Goal: Task Accomplishment & Management: Complete application form

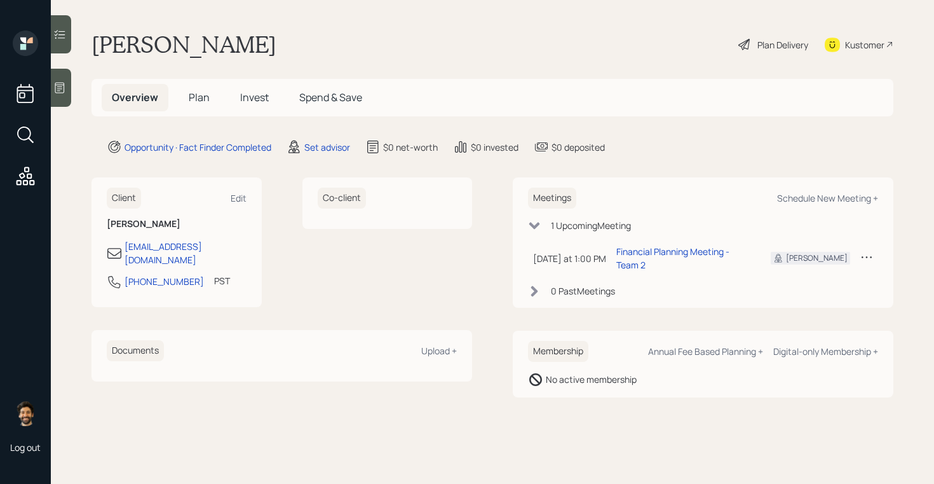
click at [68, 91] on div at bounding box center [61, 88] width 20 height 38
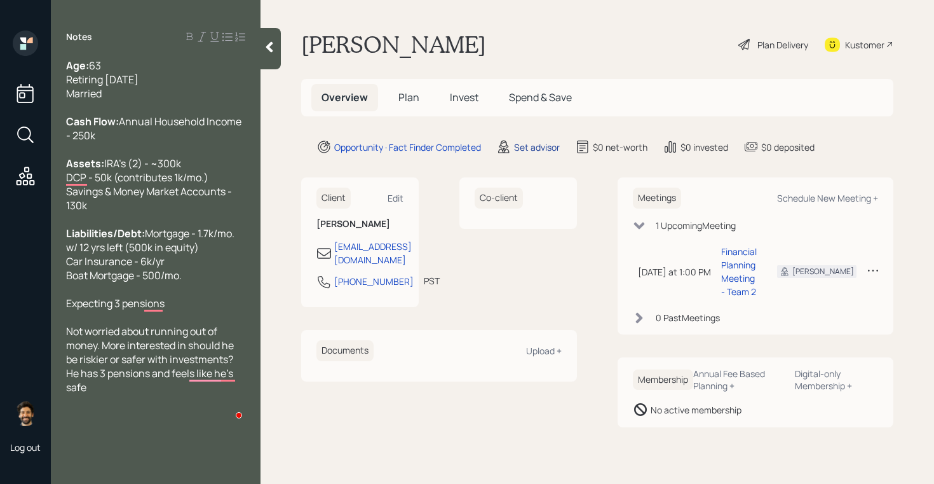
click at [547, 149] on div "Set advisor" at bounding box center [537, 146] width 46 height 13
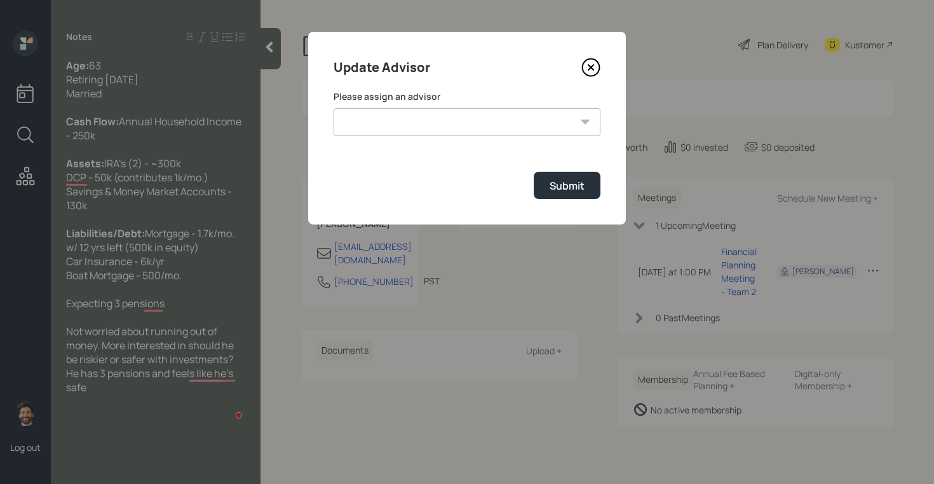
click at [534, 120] on select "[PERSON_NAME] [PERSON_NAME] End [PERSON_NAME] [PERSON_NAME] [PERSON_NAME] [PERS…" at bounding box center [467, 122] width 267 height 28
select select "f14b762f-c7c2-4b89-9227-8fa891345eea"
click at [334, 108] on select "[PERSON_NAME] [PERSON_NAME] End [PERSON_NAME] [PERSON_NAME] [PERSON_NAME] [PERS…" at bounding box center [467, 122] width 267 height 28
click at [563, 189] on div "Submit" at bounding box center [567, 186] width 35 height 14
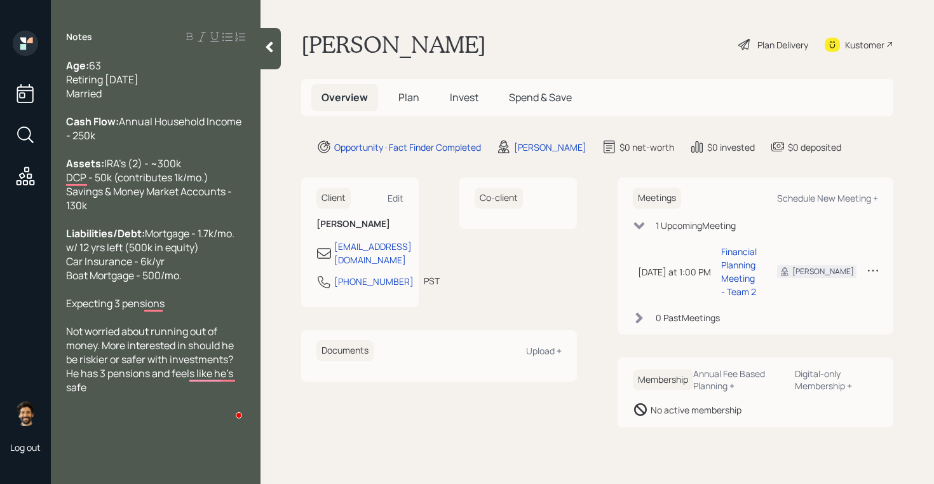
click at [403, 100] on span "Plan" at bounding box center [408, 97] width 21 height 14
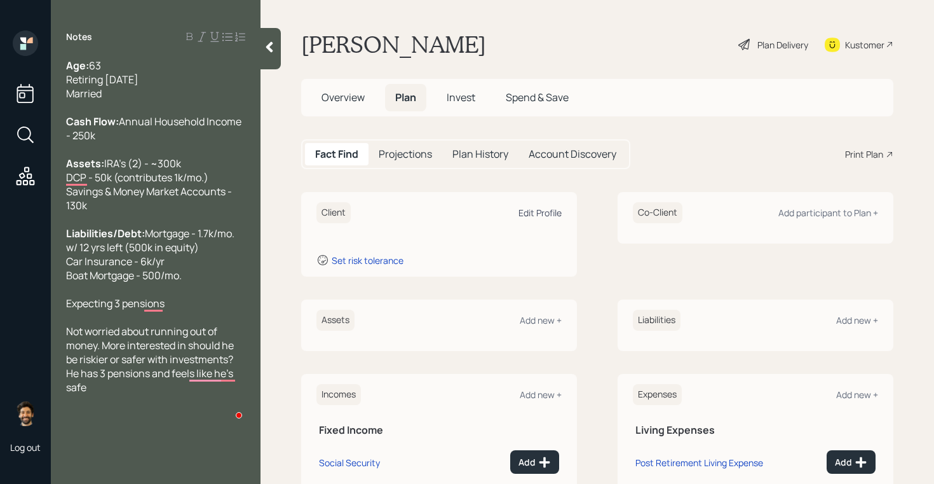
click at [550, 215] on div "Edit Profile" at bounding box center [540, 213] width 43 height 12
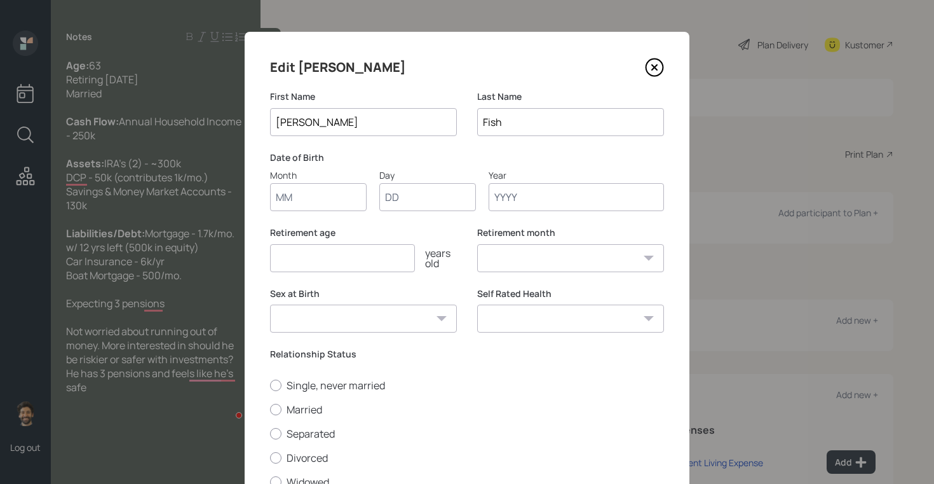
click at [311, 205] on input "Month" at bounding box center [318, 197] width 97 height 28
type input "01"
type input "1962"
select select "1"
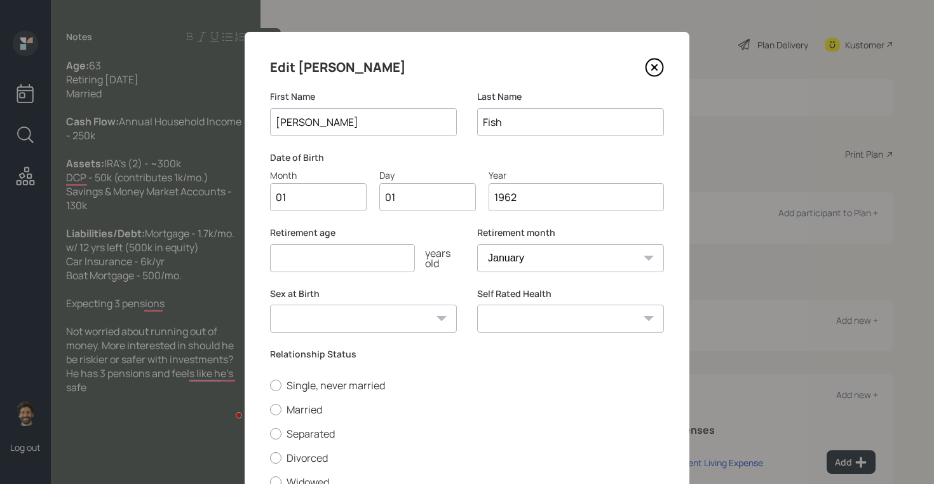
type input "1962"
click at [311, 255] on input "number" at bounding box center [342, 258] width 145 height 28
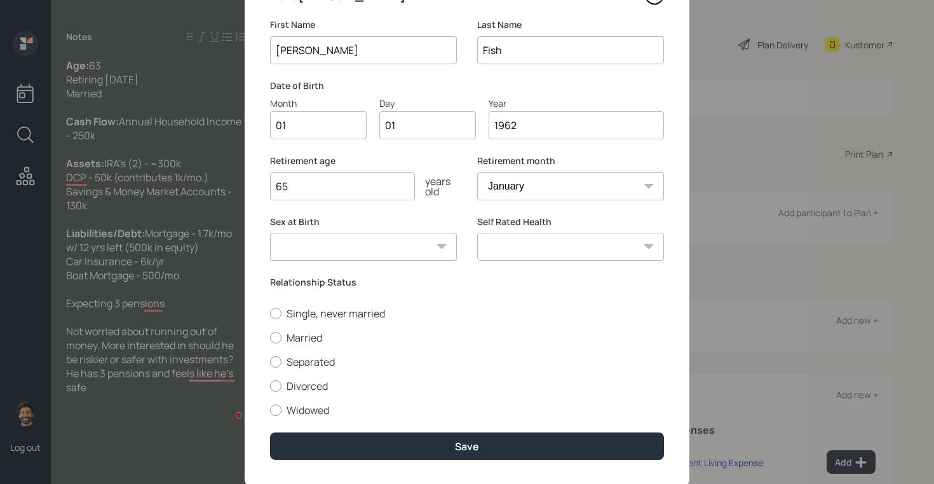
scroll to position [105, 0]
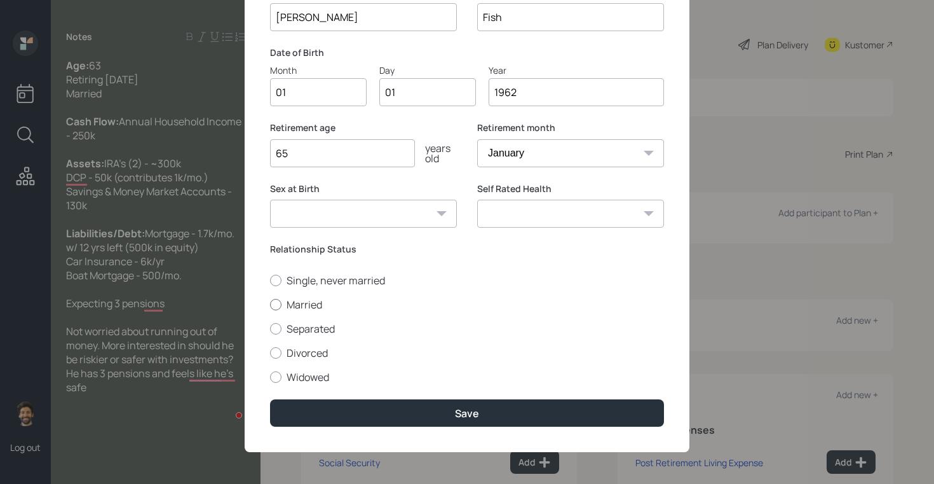
type input "65"
click at [292, 304] on label "Married" at bounding box center [467, 304] width 394 height 14
click at [270, 304] on input "Married" at bounding box center [269, 304] width 1 height 1
radio input "true"
click at [336, 428] on div "Edit [PERSON_NAME] First Name [PERSON_NAME] Last Name Fish Date of Birth Month …" at bounding box center [467, 189] width 445 height 525
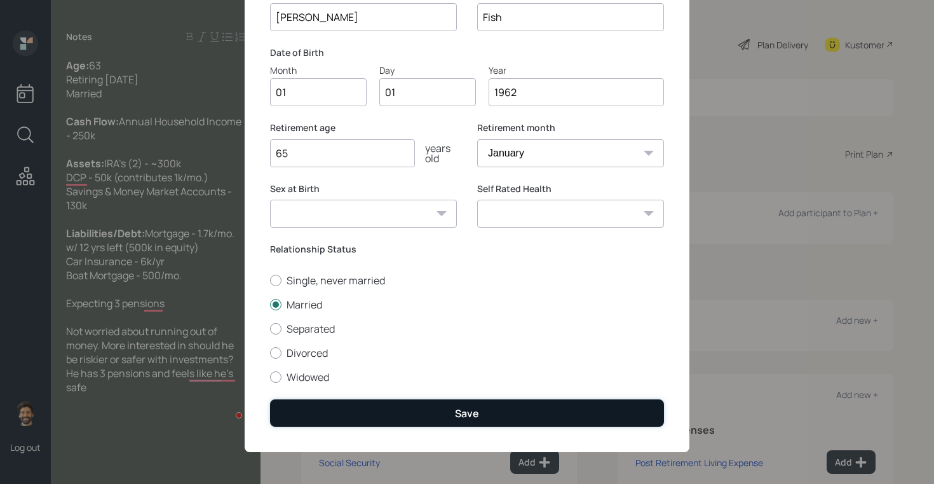
click at [316, 408] on button "Save" at bounding box center [467, 412] width 394 height 27
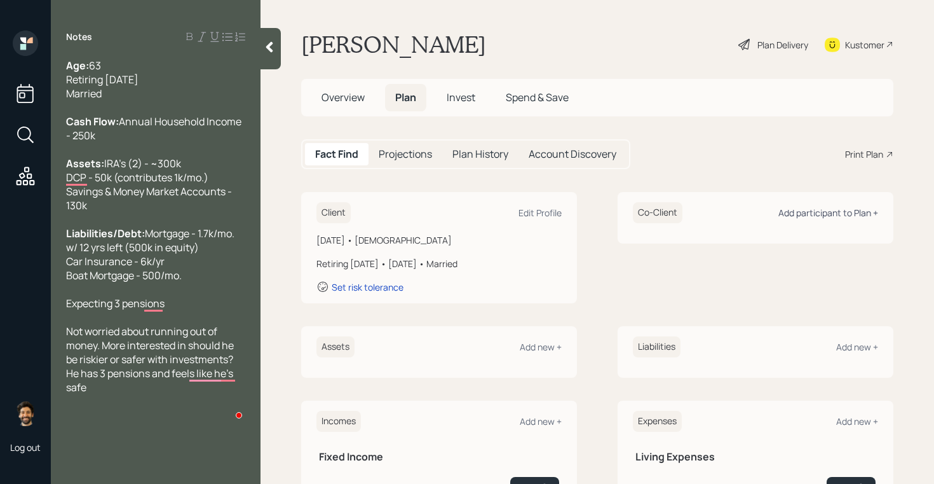
click at [819, 216] on div "Add participant to Plan +" at bounding box center [829, 213] width 100 height 12
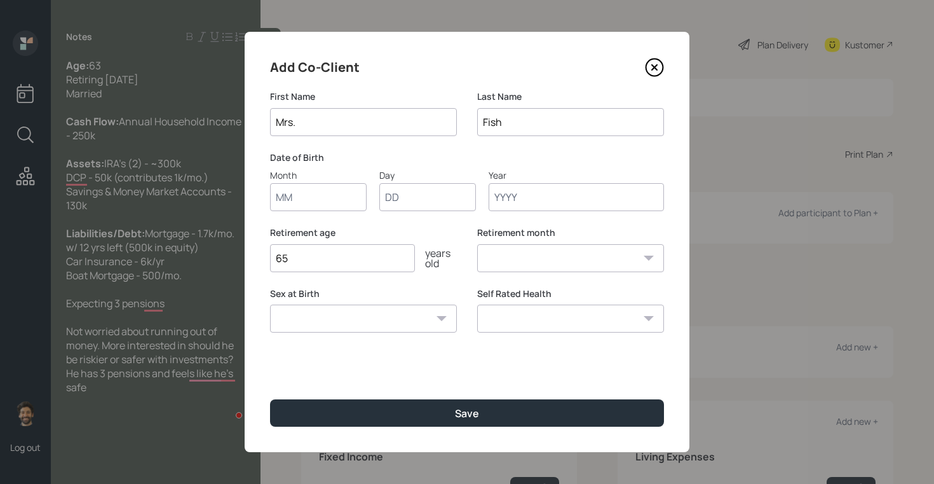
type input "Mrs."
click at [328, 206] on input "Month" at bounding box center [318, 197] width 97 height 28
type input "01"
type input "1950"
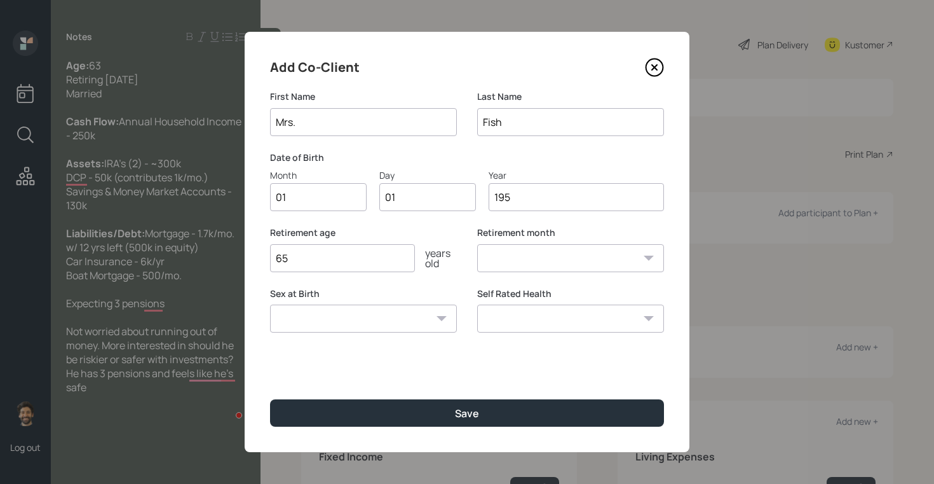
select select "1"
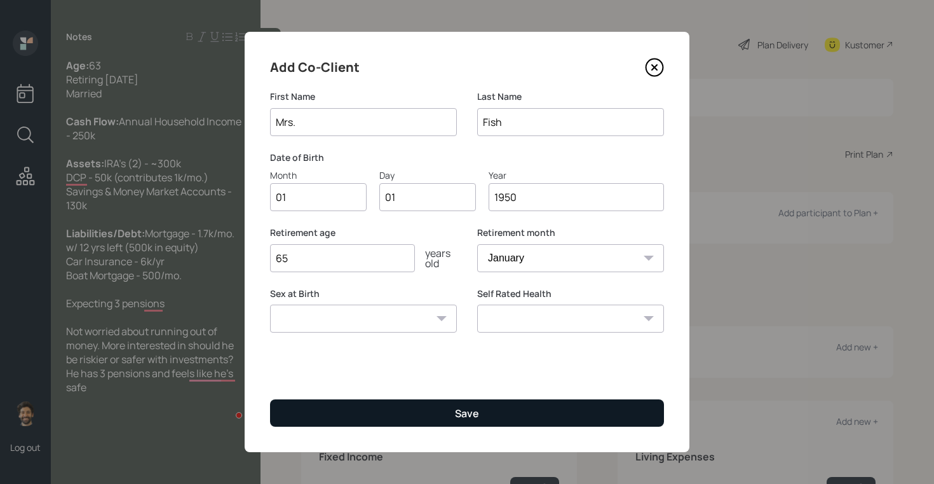
type input "1950"
click at [372, 409] on button "Save" at bounding box center [467, 412] width 394 height 27
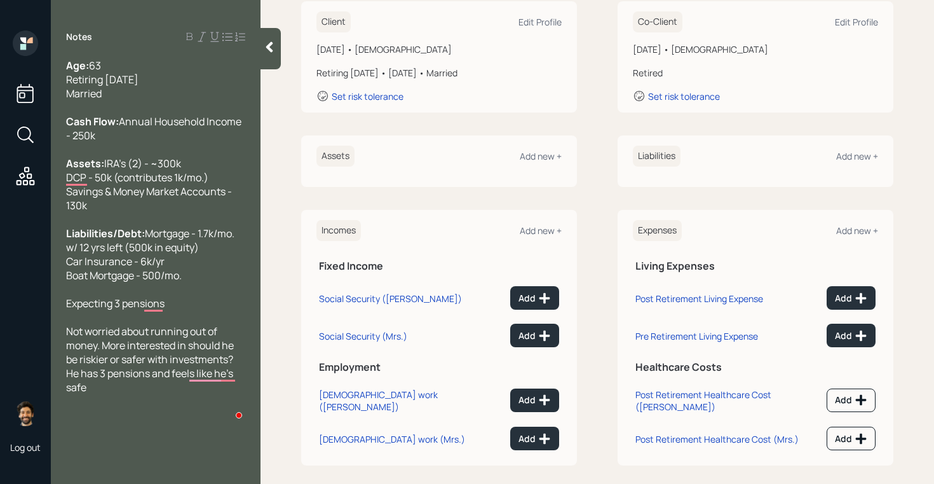
scroll to position [201, 0]
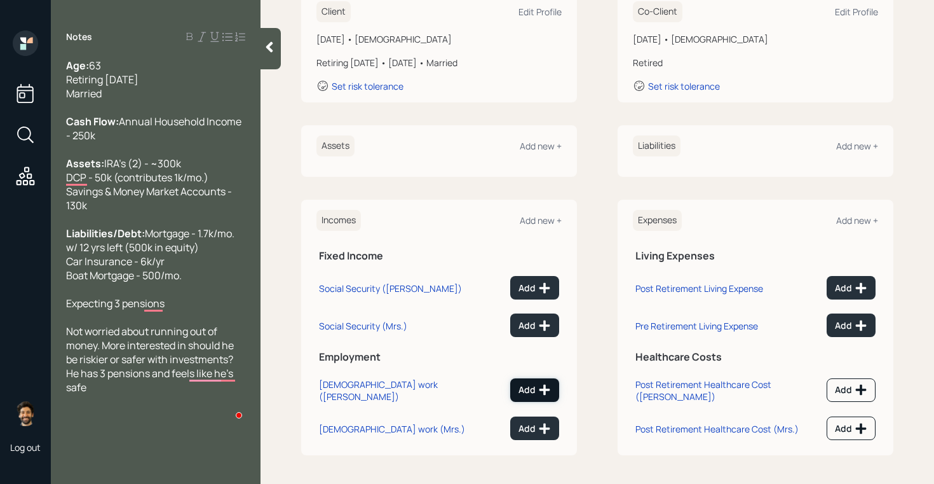
click at [542, 391] on icon at bounding box center [544, 389] width 13 height 13
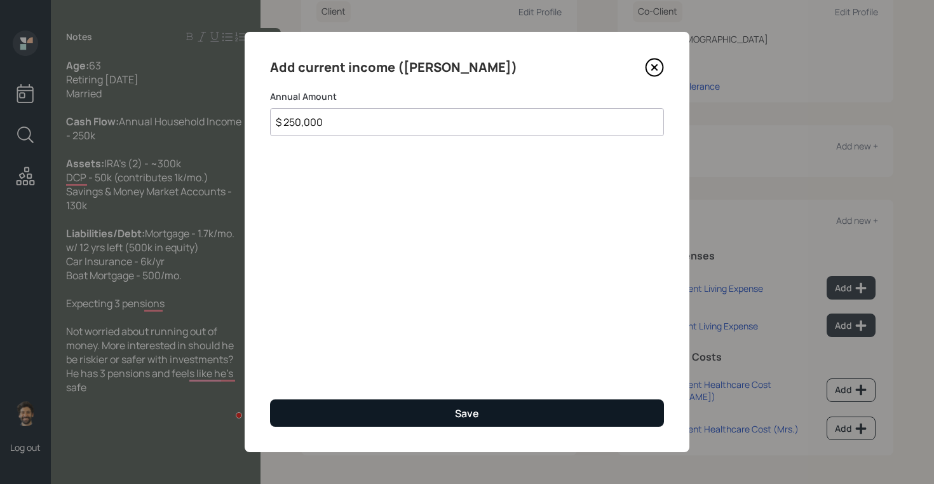
type input "$ 250,000"
click at [339, 417] on button "Save" at bounding box center [467, 412] width 394 height 27
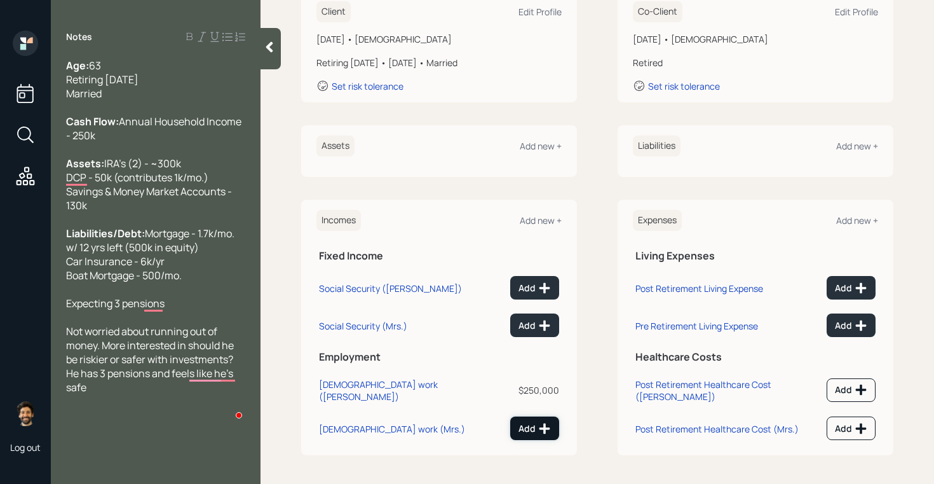
click at [526, 422] on div "Add" at bounding box center [535, 428] width 32 height 13
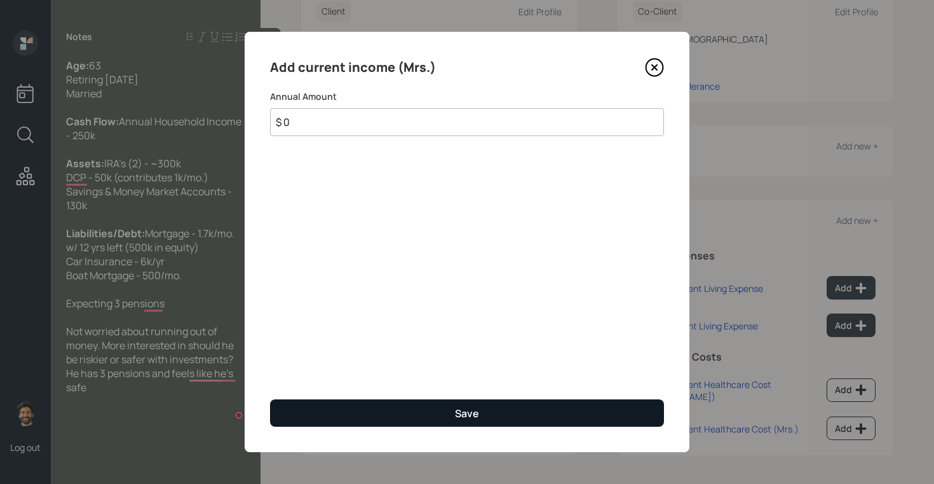
type input "$ 0"
click at [458, 418] on div "Save" at bounding box center [467, 413] width 24 height 14
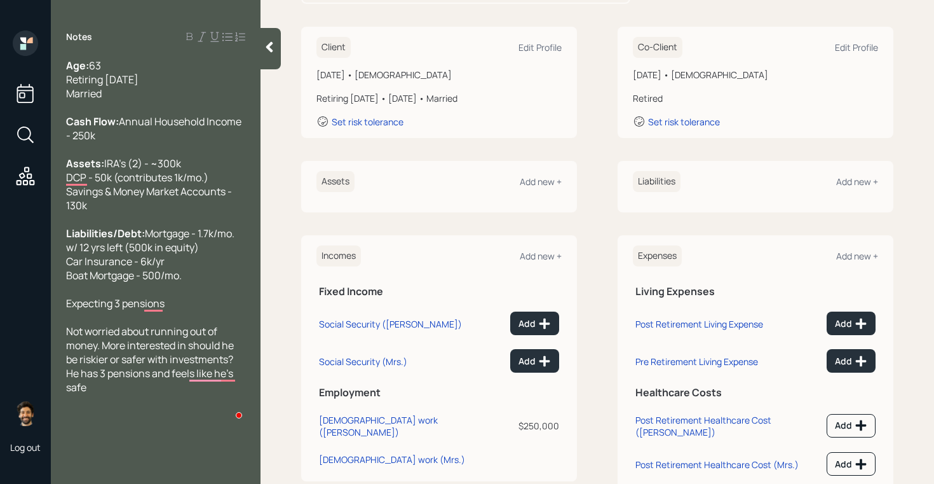
scroll to position [164, 0]
click at [539, 187] on div "Add new +" at bounding box center [541, 183] width 42 height 12
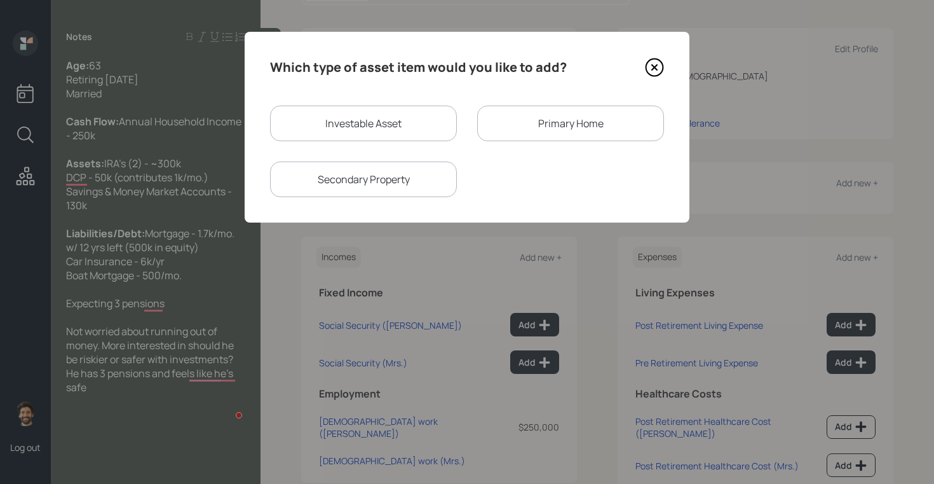
click at [360, 119] on div "Investable Asset" at bounding box center [363, 123] width 187 height 36
select select "taxable"
select select "balanced"
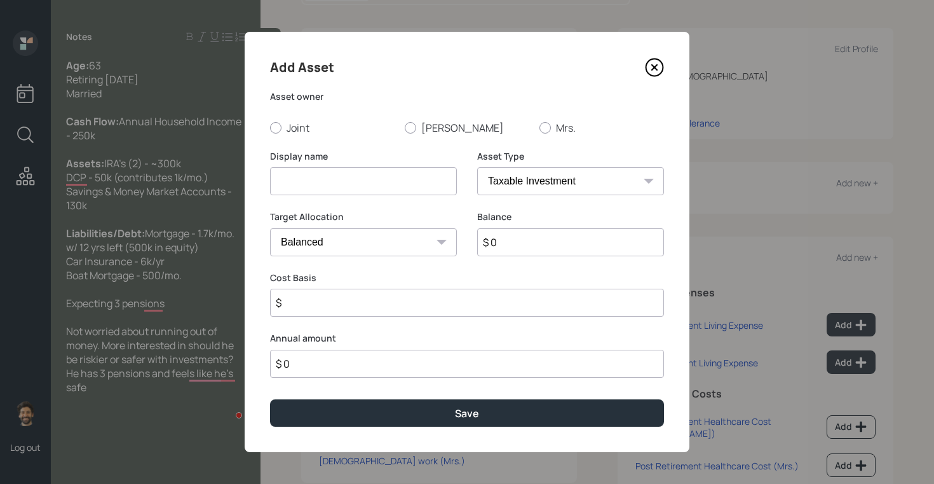
click at [296, 175] on input at bounding box center [363, 181] width 187 height 28
type input "IRA"
click at [521, 248] on input "$ 0" at bounding box center [570, 242] width 187 height 28
type input "$ 300,000"
click at [402, 181] on input "IRA" at bounding box center [363, 181] width 187 height 28
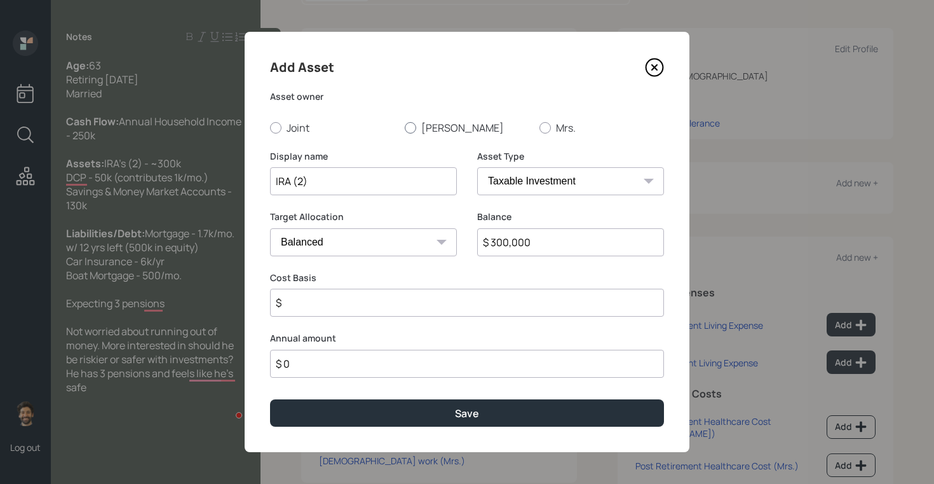
type input "IRA (2)"
click at [425, 126] on label "[PERSON_NAME]" at bounding box center [467, 128] width 125 height 14
click at [405, 127] on input "[PERSON_NAME]" at bounding box center [404, 127] width 1 height 1
radio input "true"
click at [494, 180] on select "SEP [PERSON_NAME] IRA 401(k) [PERSON_NAME] 401(k) 403(b) [PERSON_NAME] 403(b) 4…" at bounding box center [570, 181] width 187 height 28
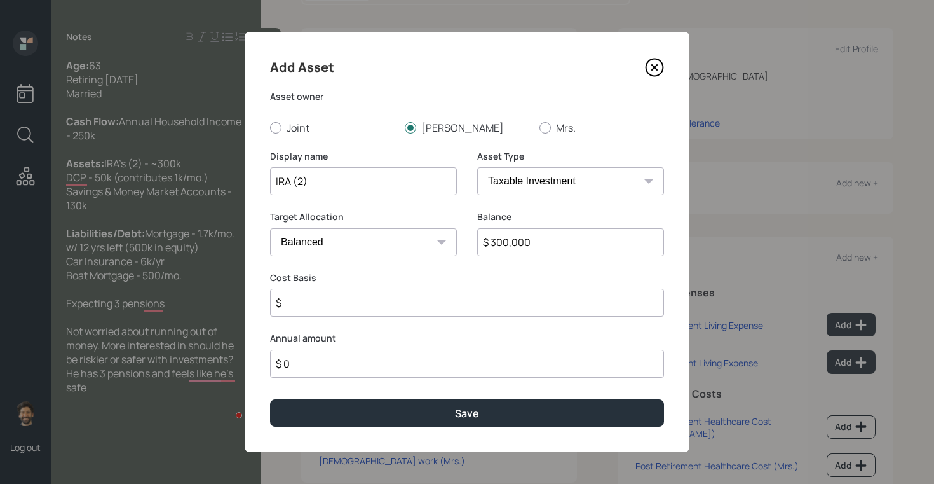
select select "ira"
click at [477, 167] on select "SEP [PERSON_NAME] IRA 401(k) [PERSON_NAME] 401(k) 403(b) [PERSON_NAME] 403(b) 4…" at bounding box center [570, 181] width 187 height 28
click at [325, 310] on input "$" at bounding box center [467, 303] width 394 height 28
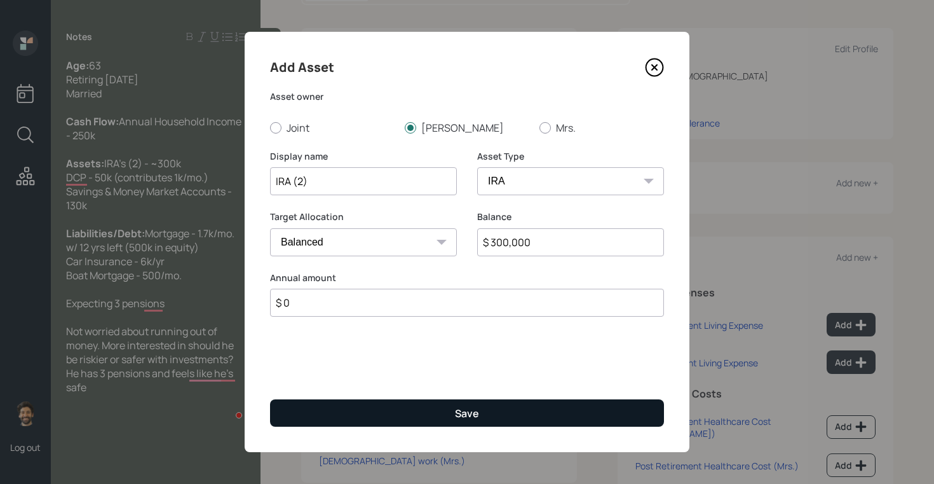
type input "$ 0"
click at [325, 424] on button "Save" at bounding box center [467, 412] width 394 height 27
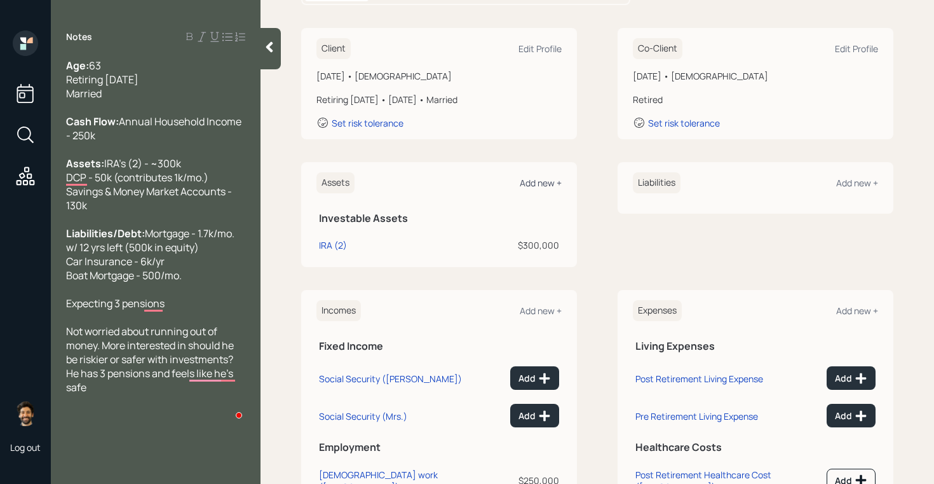
click at [533, 180] on div "Add new +" at bounding box center [541, 183] width 42 height 12
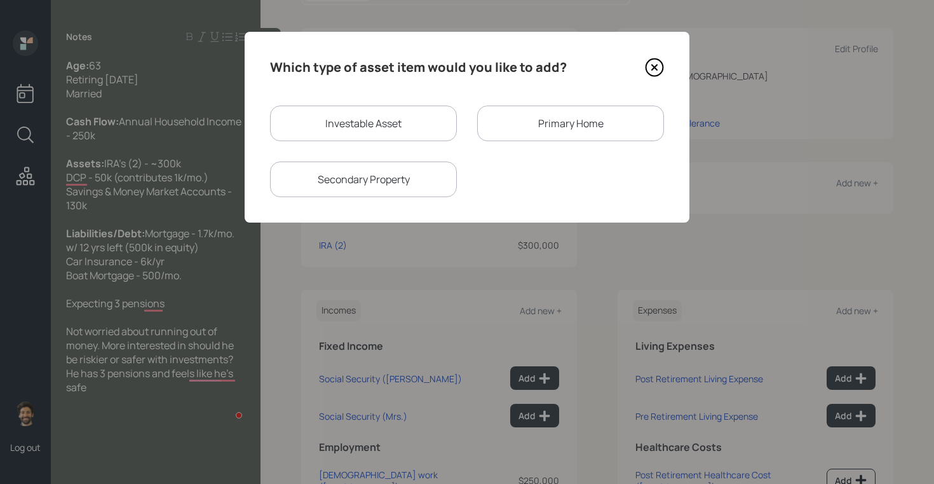
click at [370, 112] on div "Investable Asset" at bounding box center [363, 123] width 187 height 36
select select "taxable"
select select "balanced"
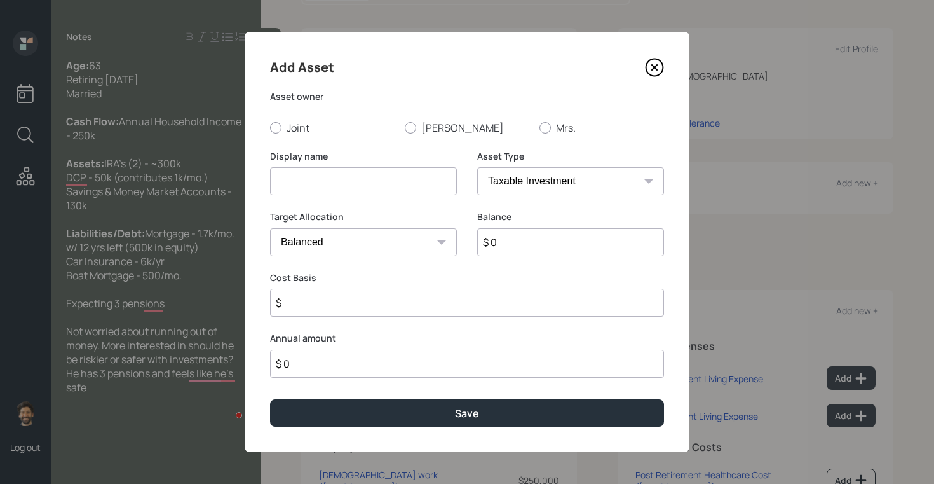
click at [308, 177] on input at bounding box center [363, 181] width 187 height 28
type input "DCP"
click at [520, 231] on input "$ 0" at bounding box center [570, 242] width 187 height 28
type input "$ 50,000"
click at [515, 188] on select "SEP [PERSON_NAME] IRA 401(k) [PERSON_NAME] 401(k) 403(b) [PERSON_NAME] 403(b) 4…" at bounding box center [570, 181] width 187 height 28
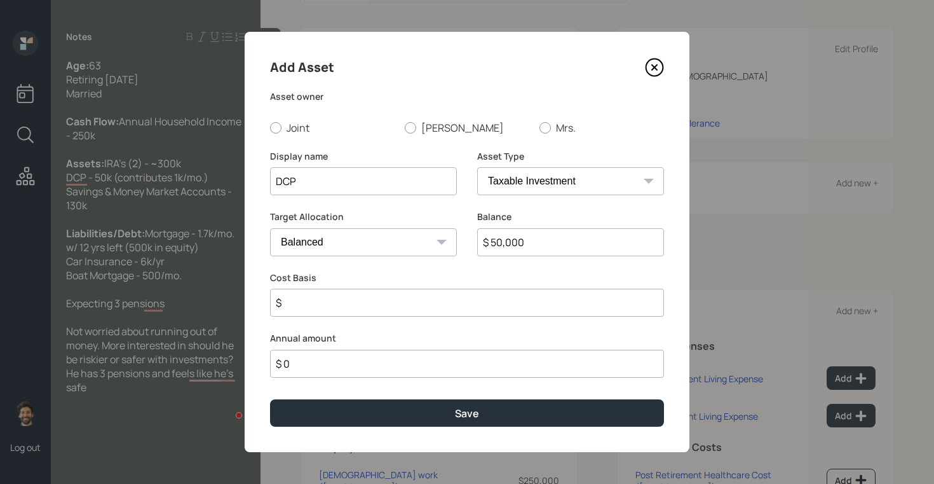
select select "company_sponsored"
click at [477, 167] on select "SEP [PERSON_NAME] IRA 401(k) [PERSON_NAME] 401(k) 403(b) [PERSON_NAME] 403(b) 4…" at bounding box center [570, 181] width 187 height 28
click at [313, 297] on input "number" at bounding box center [354, 303] width 168 height 28
type input "6"
type input "9"
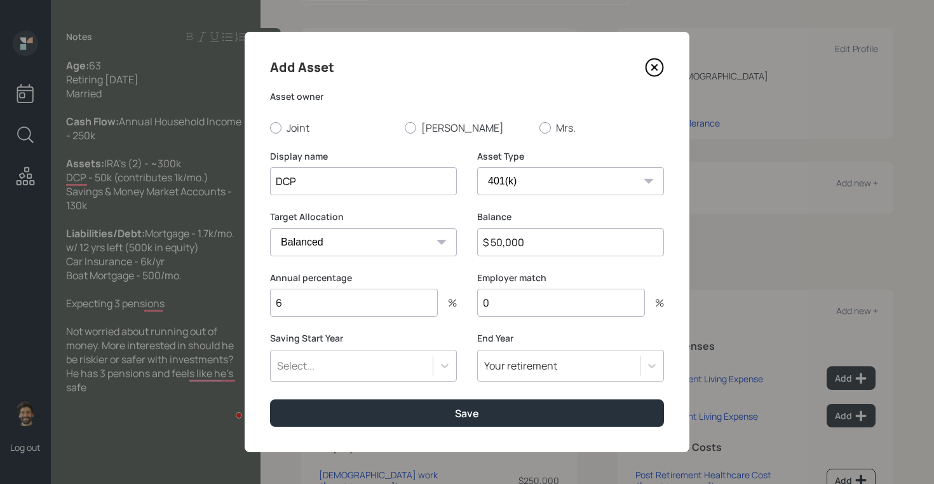
type input "0"
click at [344, 364] on div "Select..." at bounding box center [352, 366] width 162 height 22
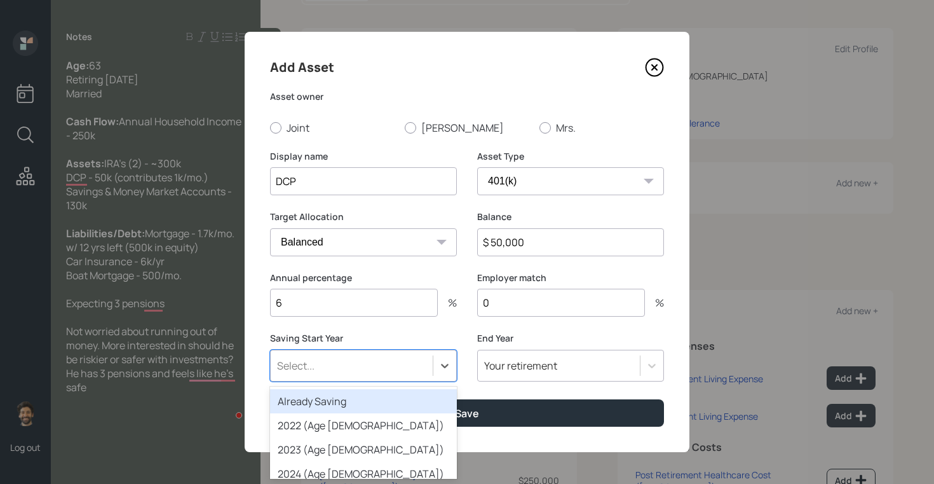
click at [329, 398] on div "Already Saving" at bounding box center [363, 401] width 187 height 24
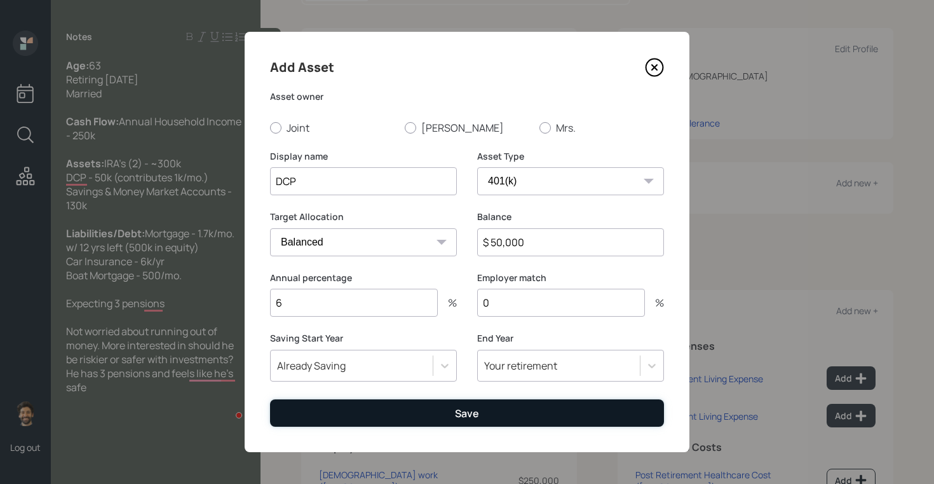
click at [355, 411] on button "Save" at bounding box center [467, 412] width 394 height 27
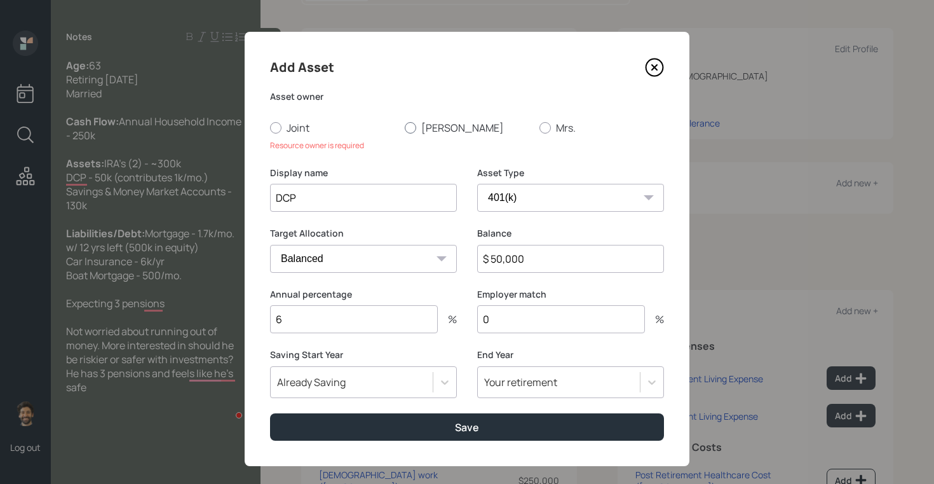
click at [411, 128] on div at bounding box center [410, 127] width 11 height 11
click at [405, 128] on input "[PERSON_NAME]" at bounding box center [404, 127] width 1 height 1
radio input "true"
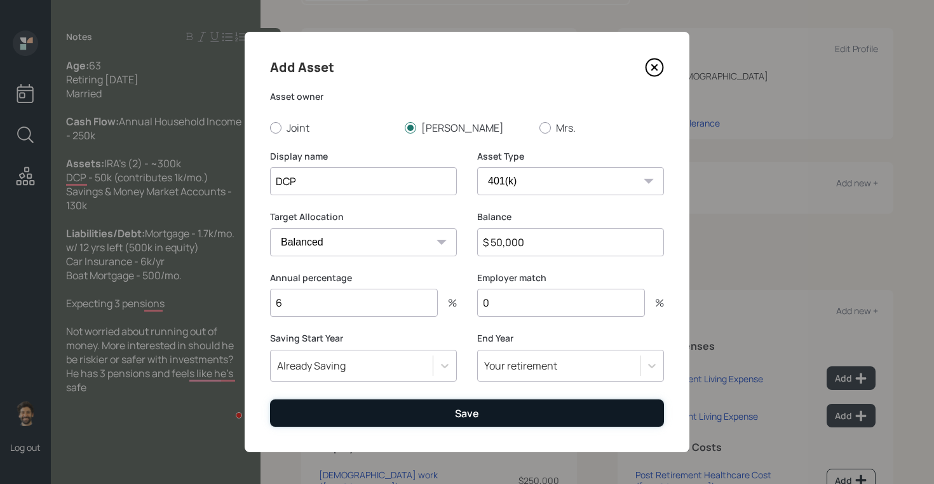
click at [366, 406] on button "Save" at bounding box center [467, 412] width 394 height 27
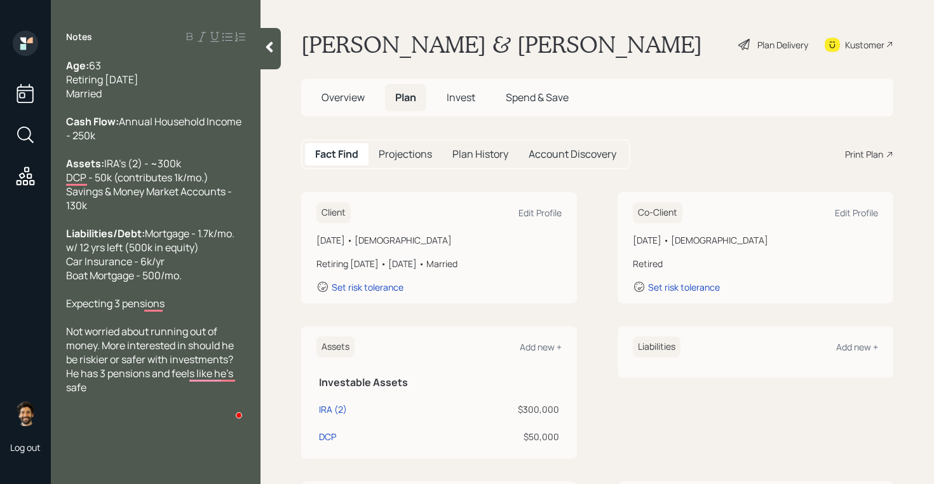
click at [402, 154] on h5 "Projections" at bounding box center [405, 154] width 53 height 12
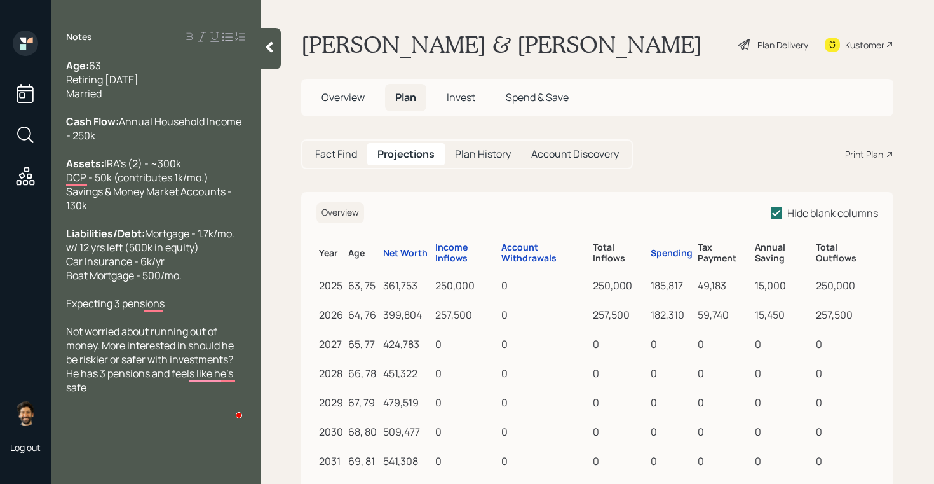
click at [351, 150] on h5 "Fact Find" at bounding box center [336, 154] width 42 height 12
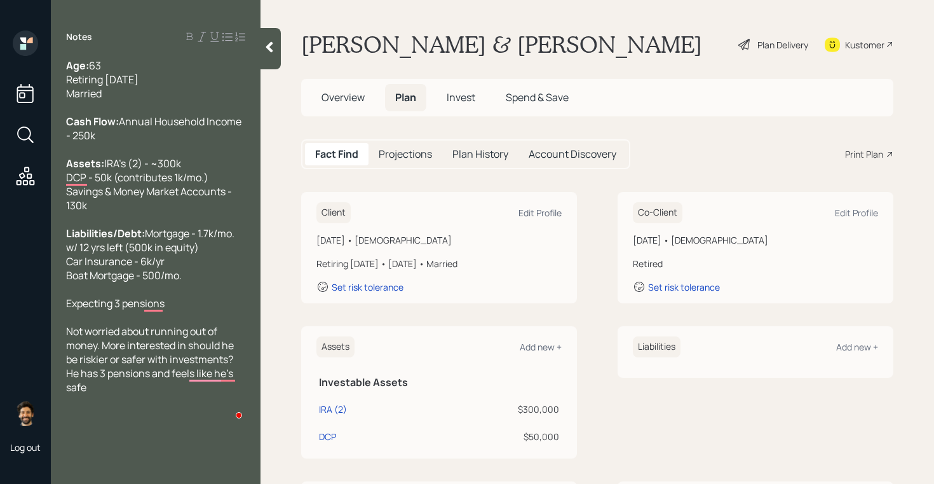
scroll to position [282, 0]
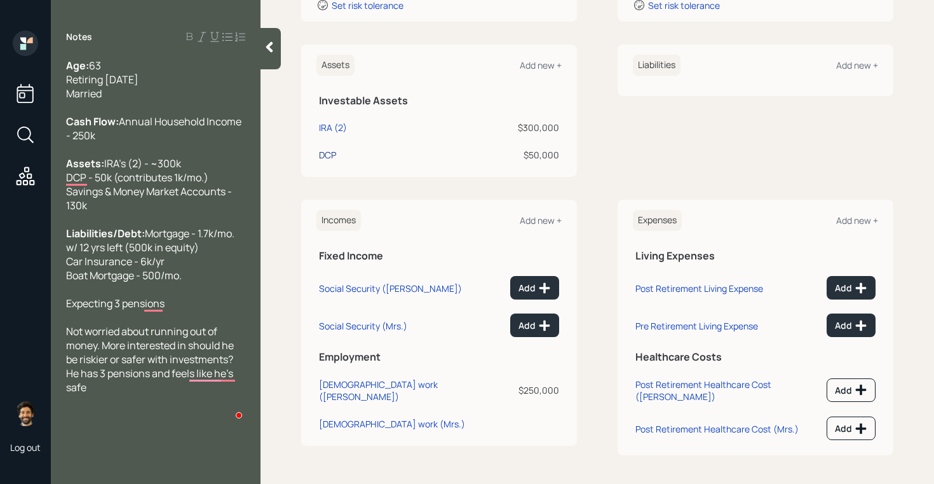
click at [328, 151] on div "DCP" at bounding box center [327, 154] width 17 height 13
select select "company_sponsored"
select select "balanced"
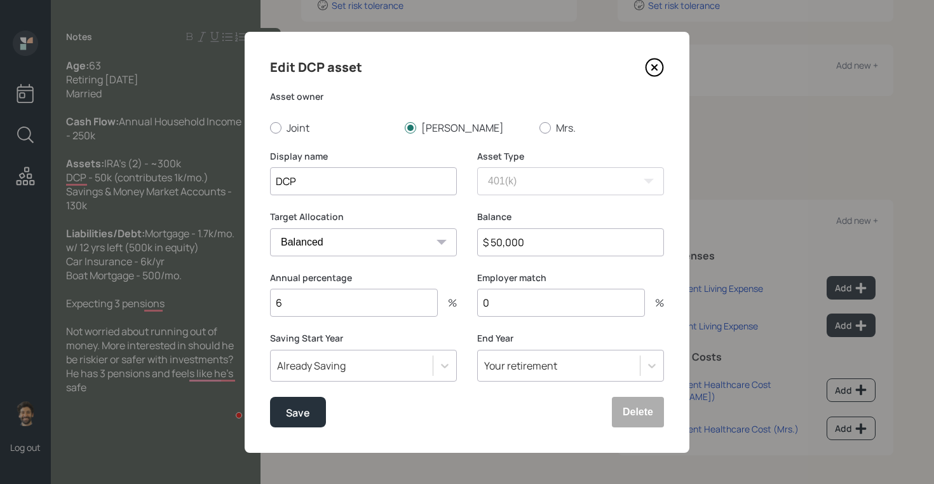
click at [341, 316] on div "Annual percentage 6 %" at bounding box center [363, 301] width 187 height 61
click at [335, 303] on input "6" at bounding box center [354, 303] width 168 height 28
type input "5"
click at [305, 412] on div "Save" at bounding box center [298, 412] width 24 height 17
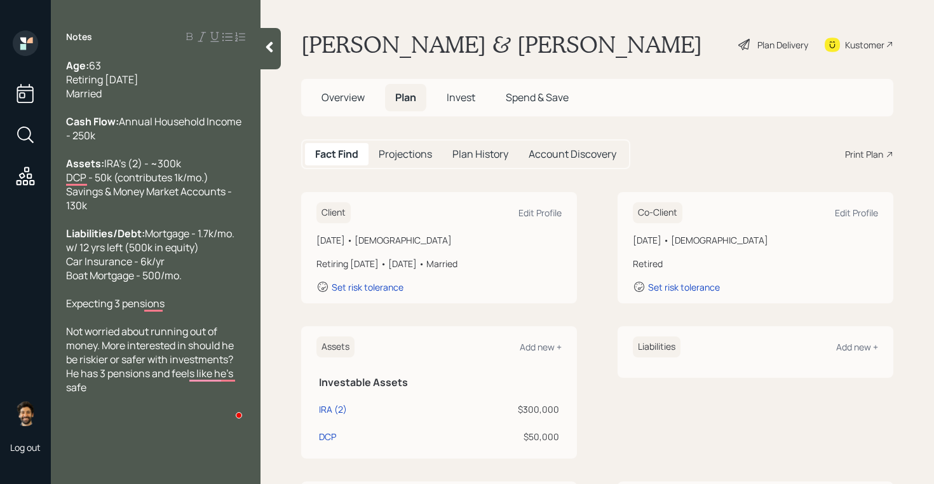
click at [404, 148] on h5 "Projections" at bounding box center [405, 154] width 53 height 12
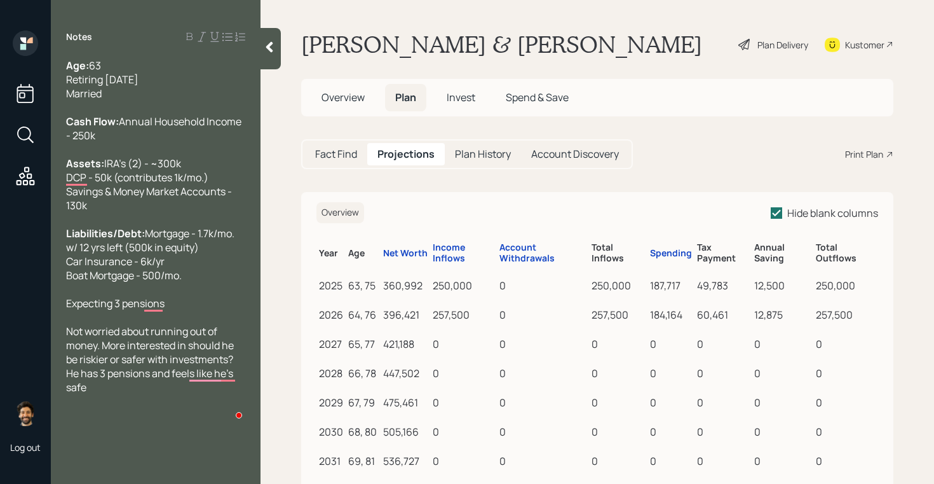
click at [343, 154] on h5 "Fact Find" at bounding box center [336, 154] width 42 height 12
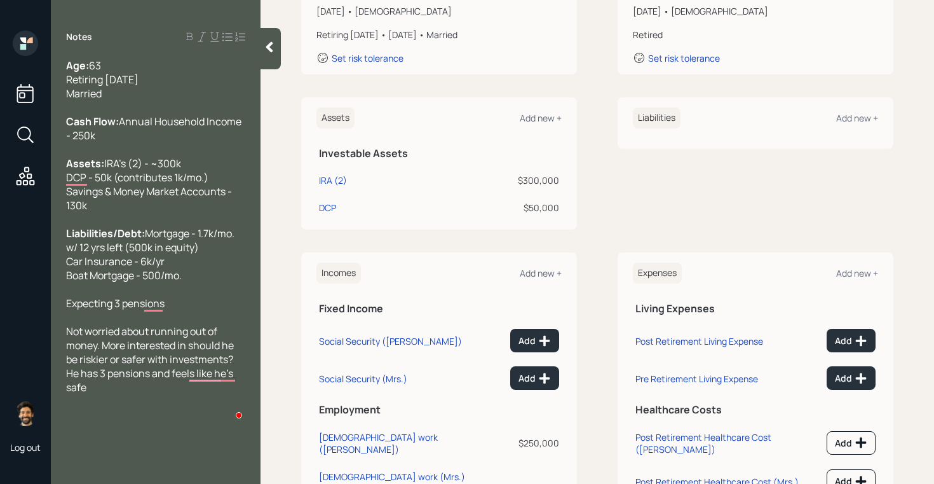
scroll to position [181, 0]
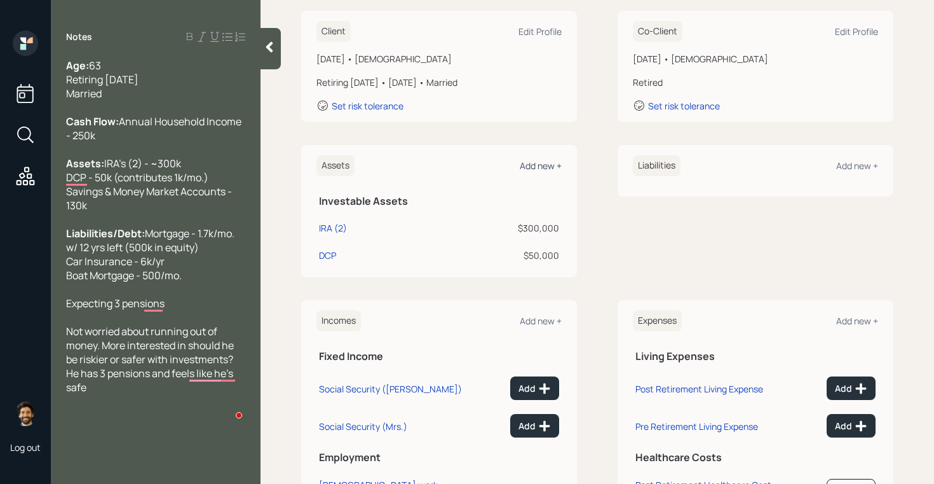
click at [529, 164] on div "Add new +" at bounding box center [541, 166] width 42 height 12
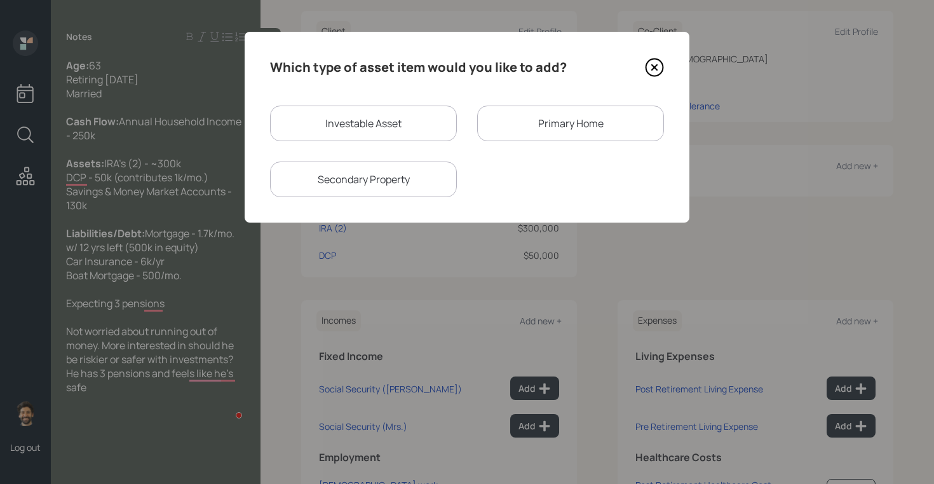
click at [385, 119] on div "Investable Asset" at bounding box center [363, 123] width 187 height 36
select select "taxable"
select select "balanced"
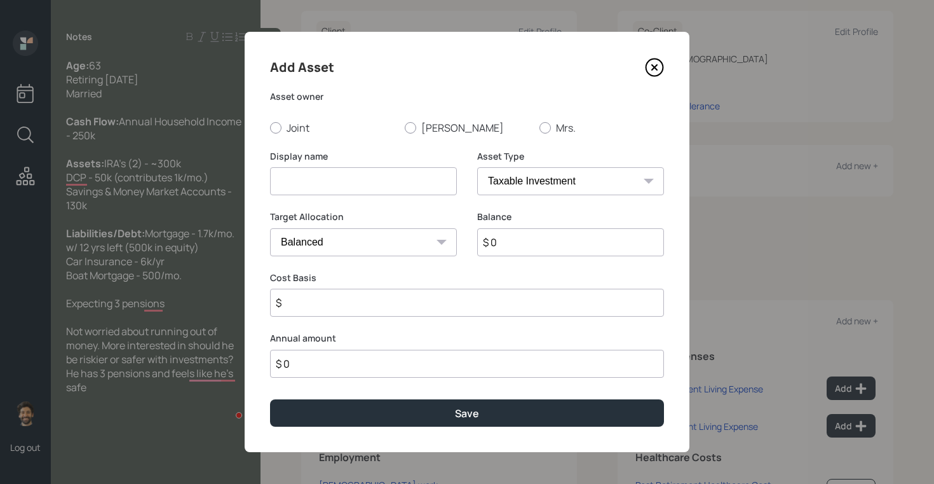
click at [299, 172] on input at bounding box center [363, 181] width 187 height 28
type input "Savings / Money Market"
click at [521, 236] on input "$ 0" at bounding box center [570, 242] width 187 height 28
type input "$ 130,000"
click at [531, 186] on select "SEP [PERSON_NAME] IRA 401(k) [PERSON_NAME] 401(k) 403(b) [PERSON_NAME] 403(b) 4…" at bounding box center [570, 181] width 187 height 28
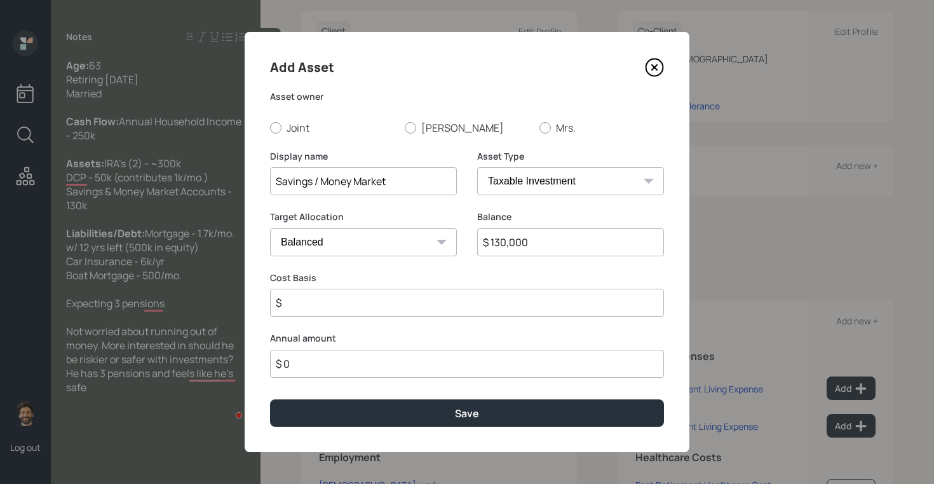
select select "emergency_fund"
click at [477, 167] on select "SEP [PERSON_NAME] IRA 401(k) [PERSON_NAME] 401(k) 403(b) [PERSON_NAME] 403(b) 4…" at bounding box center [570, 181] width 187 height 28
click at [421, 130] on label "[PERSON_NAME]" at bounding box center [467, 128] width 125 height 14
click at [405, 128] on input "[PERSON_NAME]" at bounding box center [404, 127] width 1 height 1
radio input "true"
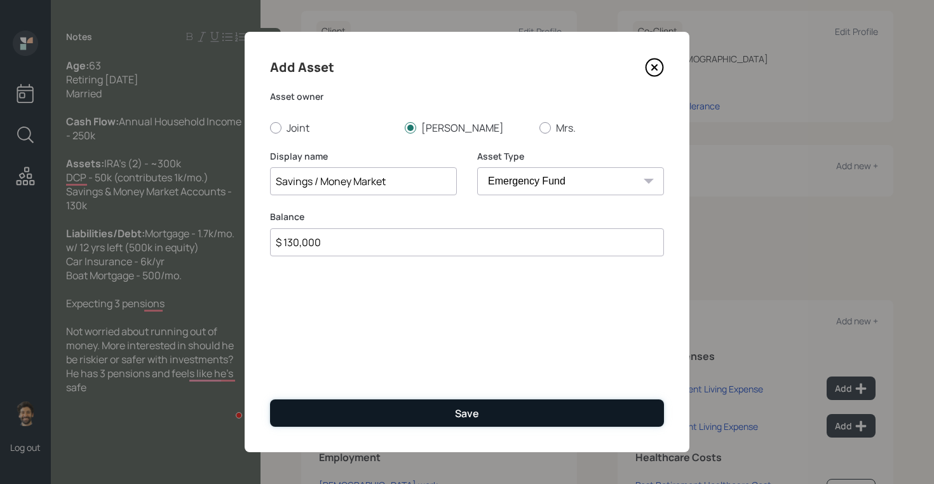
click at [376, 412] on button "Save" at bounding box center [467, 412] width 394 height 27
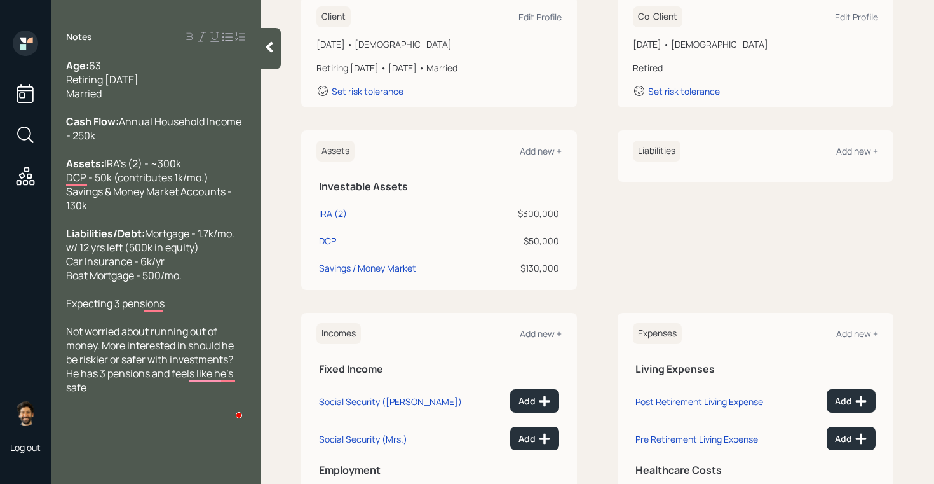
scroll to position [198, 0]
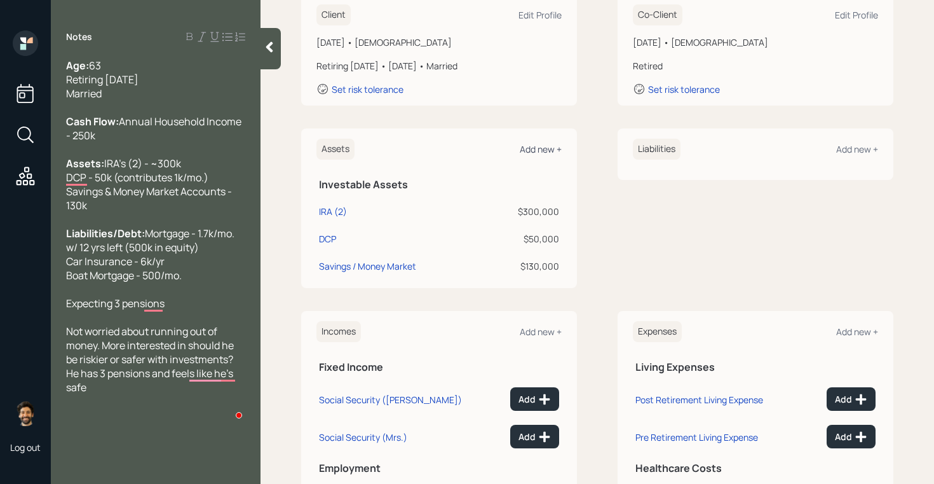
click at [525, 150] on div "Add new +" at bounding box center [541, 149] width 42 height 12
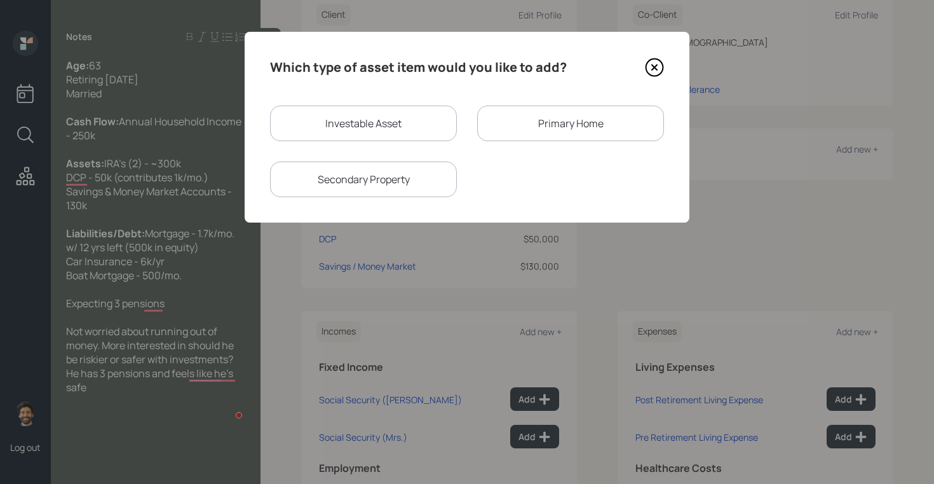
click at [500, 133] on div "Primary Home" at bounding box center [570, 123] width 187 height 36
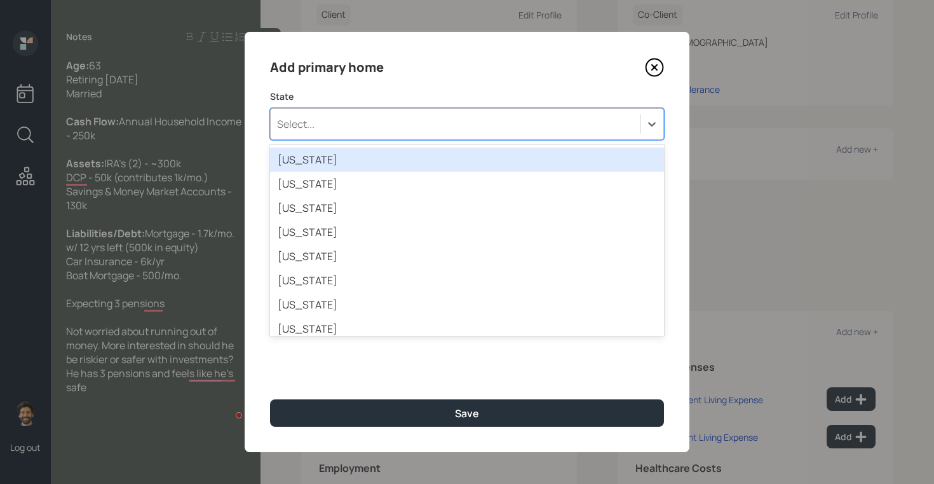
click at [360, 123] on div "Select..." at bounding box center [455, 124] width 369 height 22
type input "wa"
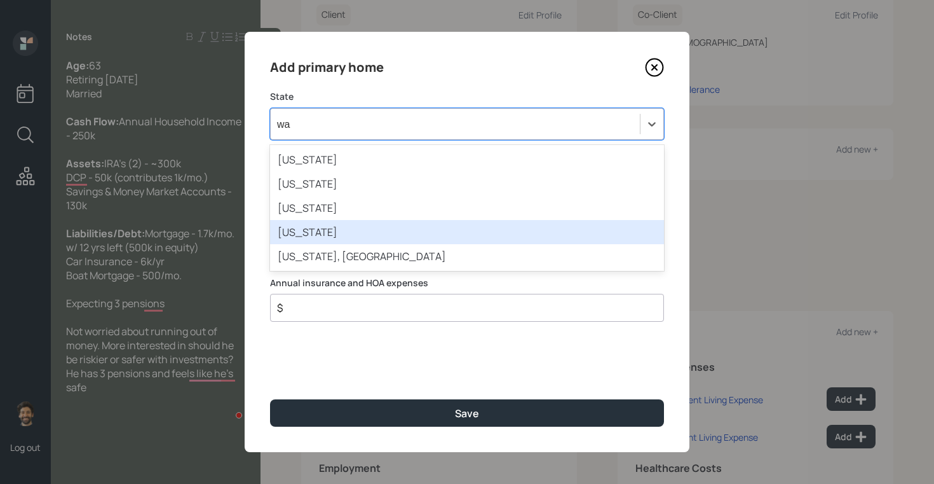
click at [327, 223] on div "[US_STATE]" at bounding box center [467, 232] width 394 height 24
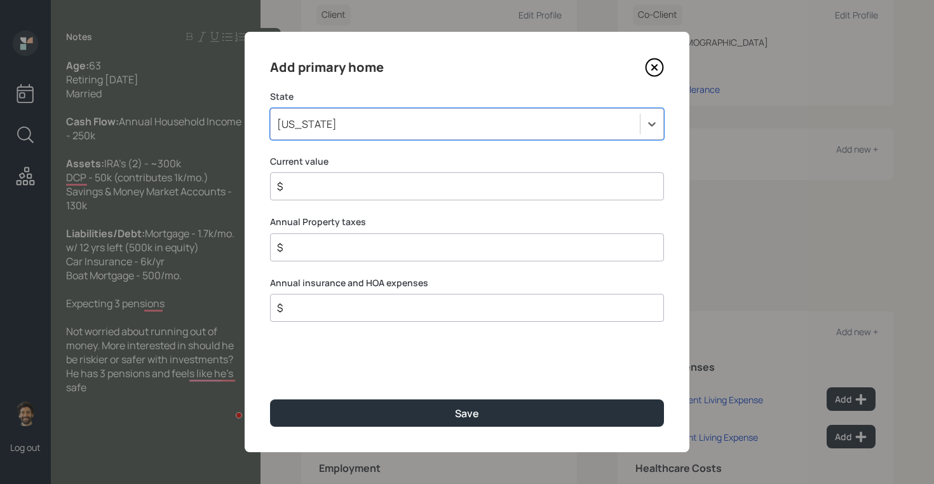
click at [322, 185] on input "$" at bounding box center [462, 186] width 372 height 15
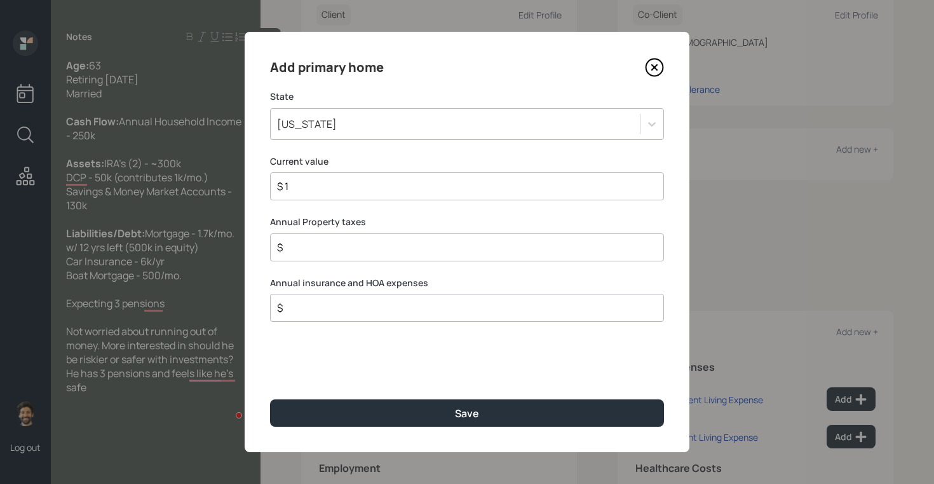
type input "$ 1"
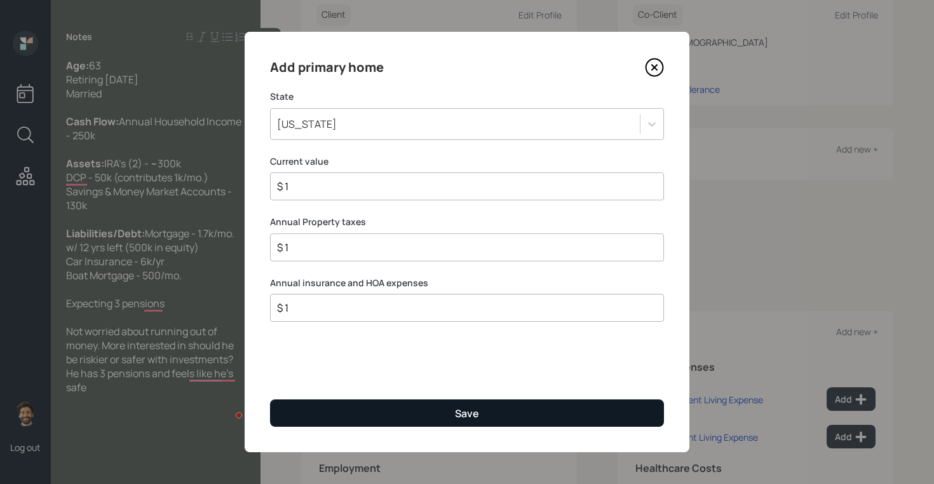
type input "$ 1"
click at [364, 409] on button "Save" at bounding box center [467, 412] width 394 height 27
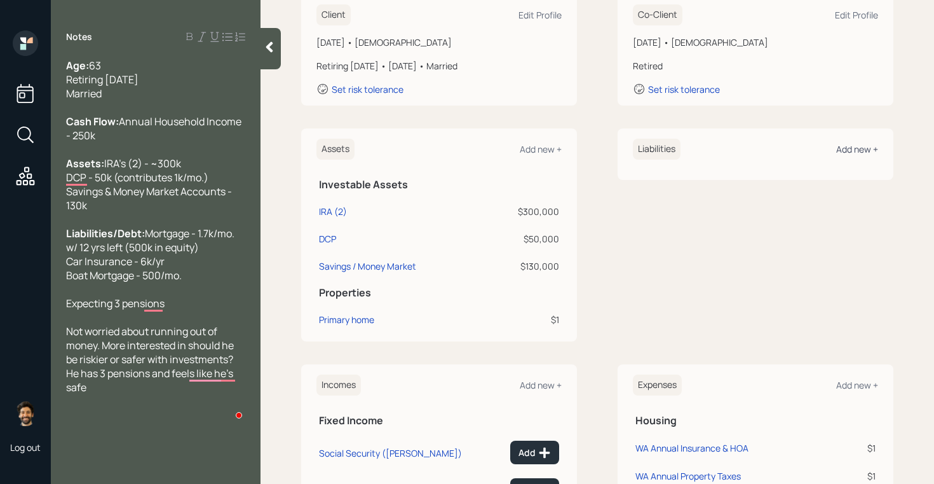
click at [847, 146] on div "Add new +" at bounding box center [857, 149] width 42 height 12
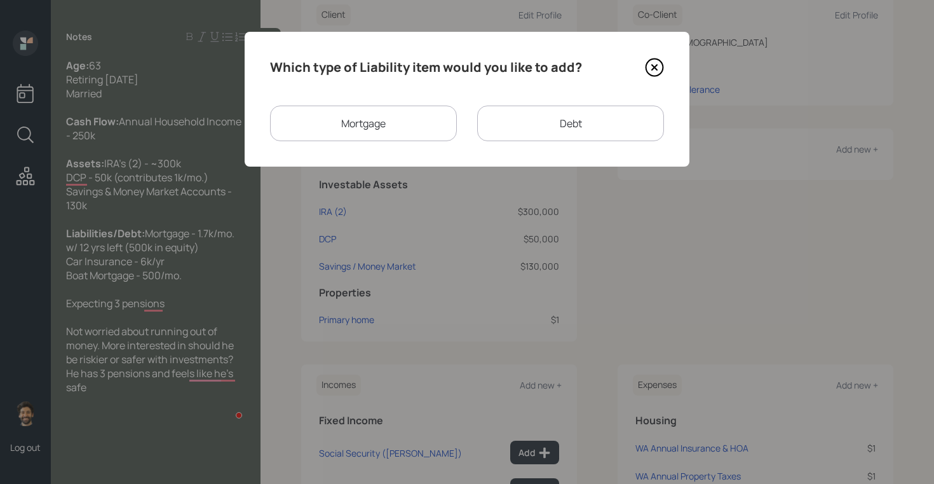
click at [388, 130] on div "Mortgage" at bounding box center [363, 123] width 187 height 36
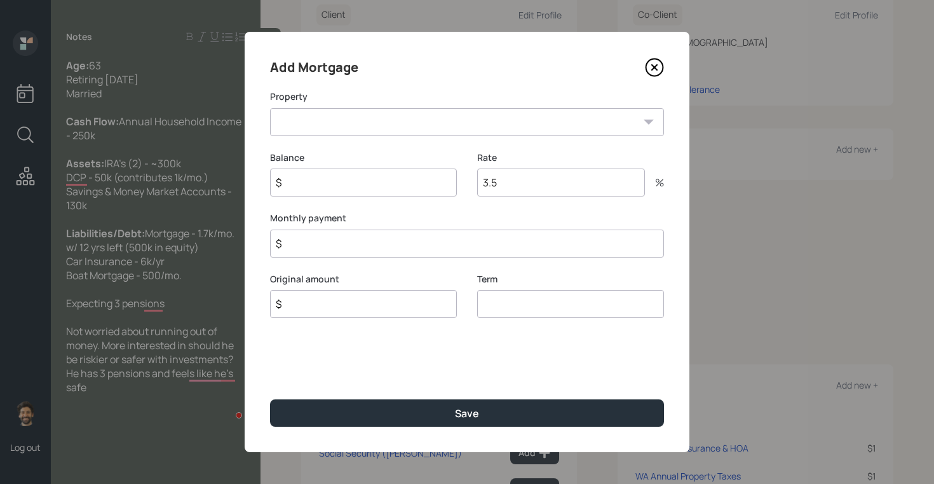
click at [354, 128] on select "WA Primary home" at bounding box center [467, 122] width 394 height 28
select select "86913f25-0578-4e26-a928-6f1364167169"
click at [270, 108] on select "WA Primary home" at bounding box center [467, 122] width 394 height 28
click at [329, 187] on input "$" at bounding box center [363, 182] width 187 height 28
type input "$ 1"
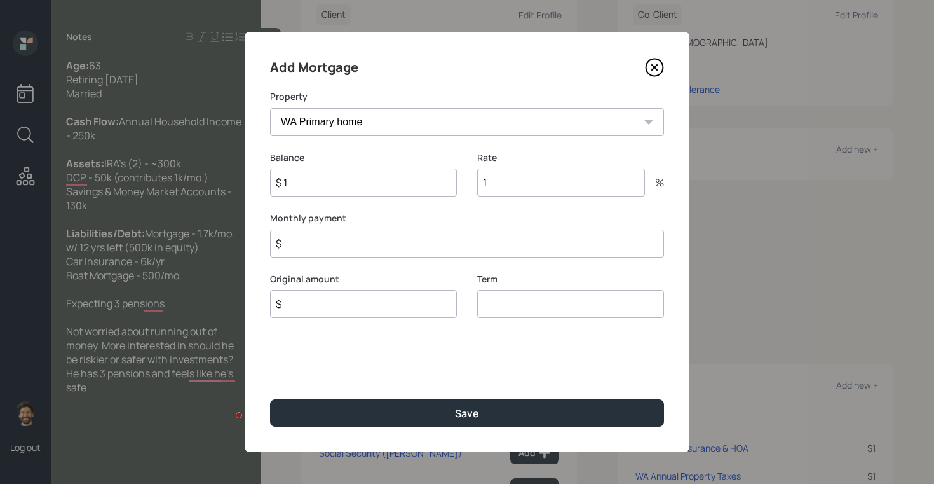
type input "1"
type input "$ 1,700"
type input "$ 1"
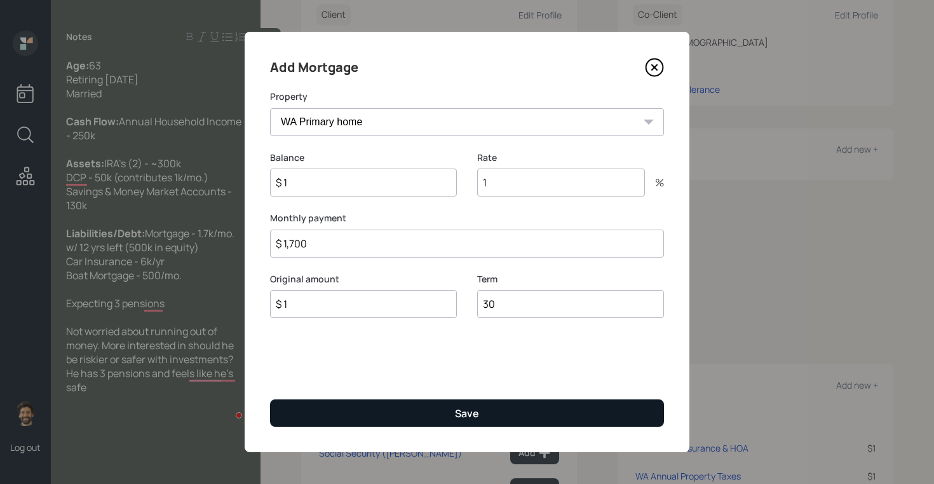
type input "30"
click at [310, 419] on button "Save" at bounding box center [467, 412] width 394 height 27
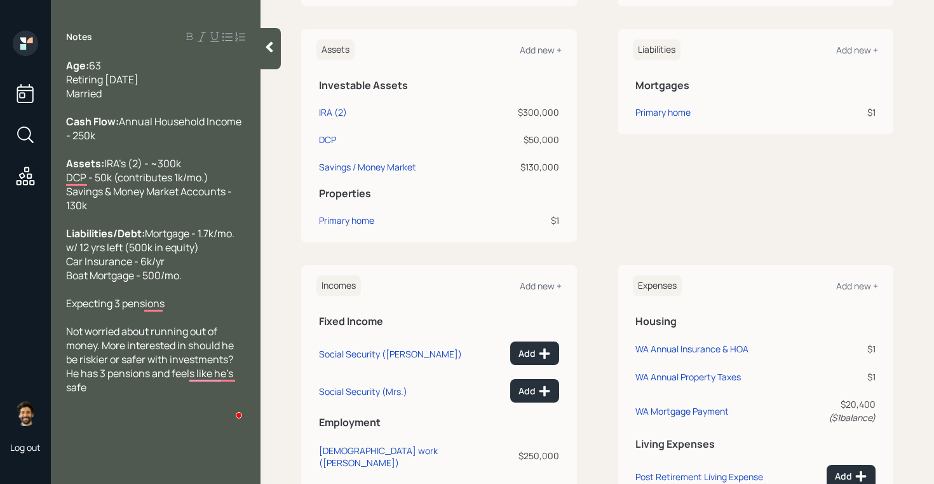
scroll to position [440, 0]
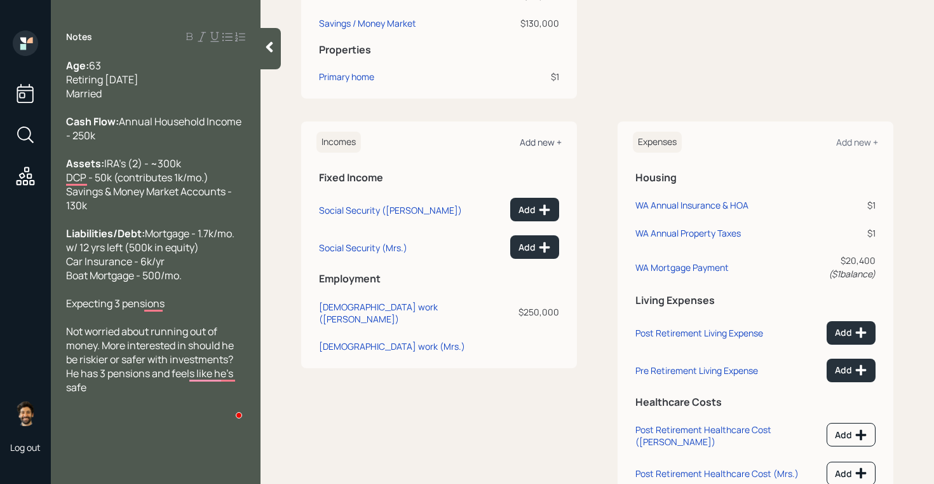
click at [528, 143] on div "Add new +" at bounding box center [541, 142] width 42 height 12
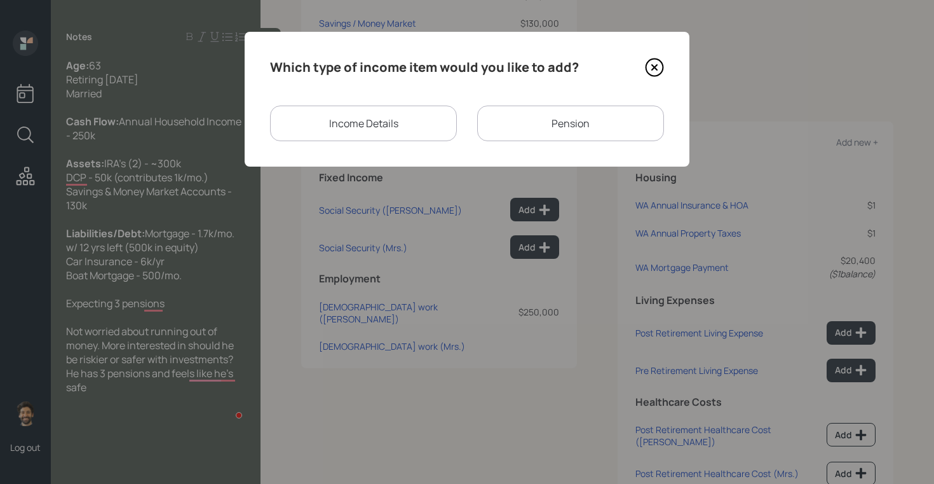
click at [503, 130] on div "Pension" at bounding box center [570, 123] width 187 height 36
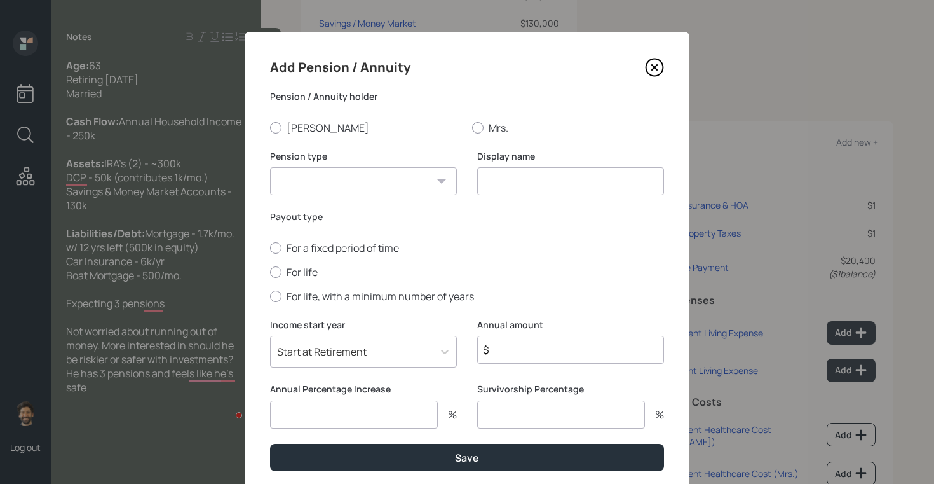
click at [372, 178] on select "Pension Annuity" at bounding box center [363, 181] width 187 height 28
select select "pension"
click at [270, 167] on select "Pension Annuity" at bounding box center [363, 181] width 187 height 28
click at [511, 174] on input at bounding box center [570, 181] width 187 height 28
type input "Pension"
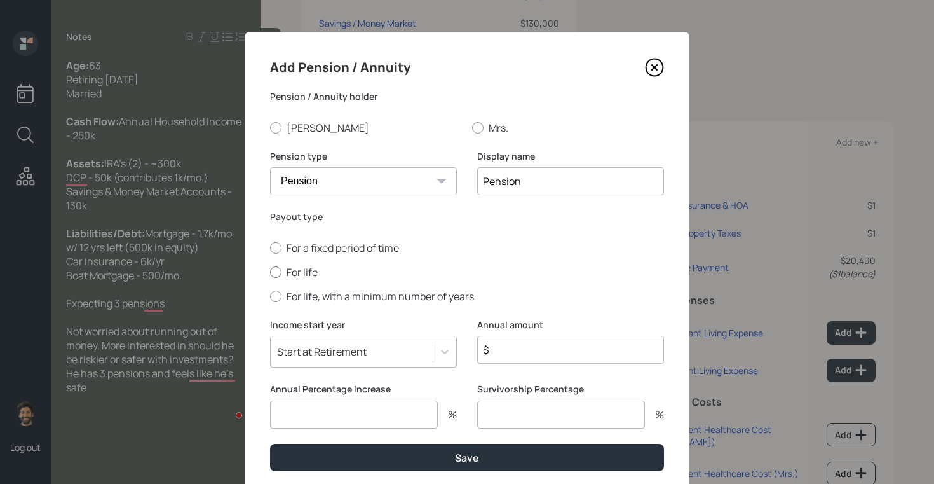
click at [296, 268] on label "For life" at bounding box center [467, 272] width 394 height 14
click at [270, 271] on input "For life" at bounding box center [269, 271] width 1 height 1
radio input "true"
click at [514, 354] on input "$" at bounding box center [570, 350] width 187 height 28
type input "$ 1"
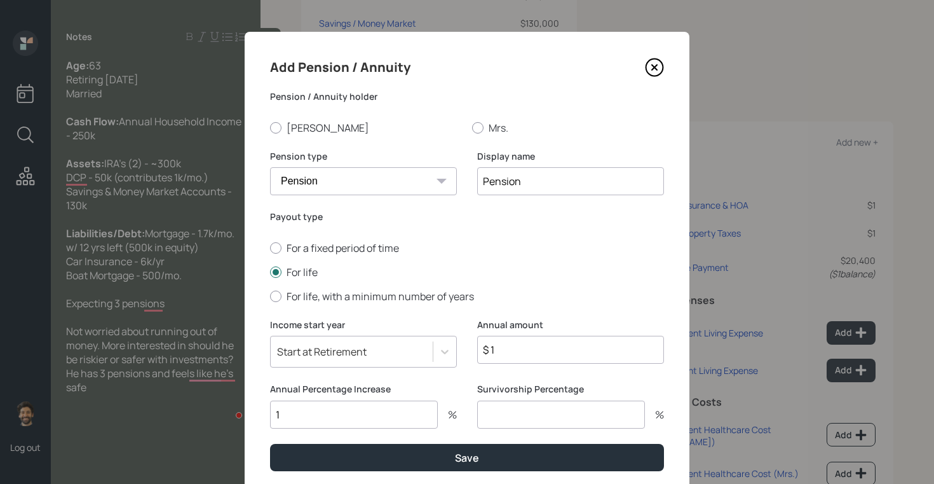
type input "1"
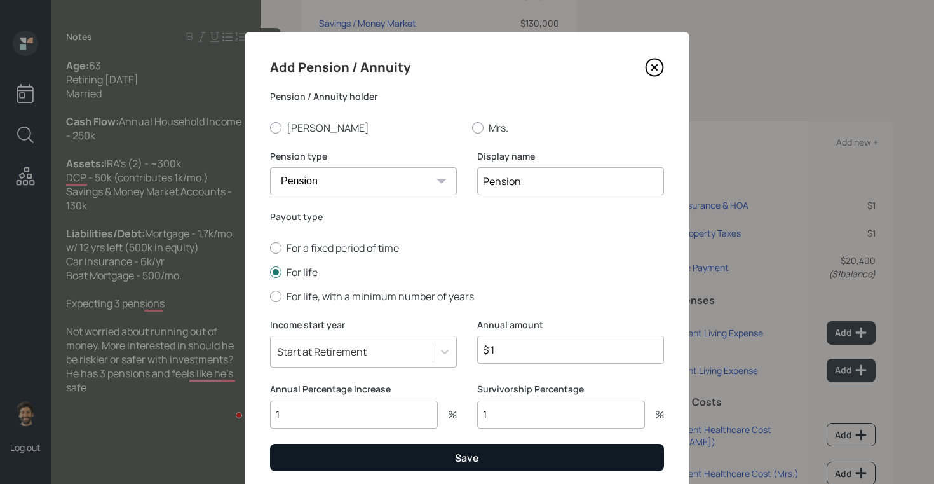
type input "1"
click at [538, 451] on button "Save" at bounding box center [467, 457] width 394 height 27
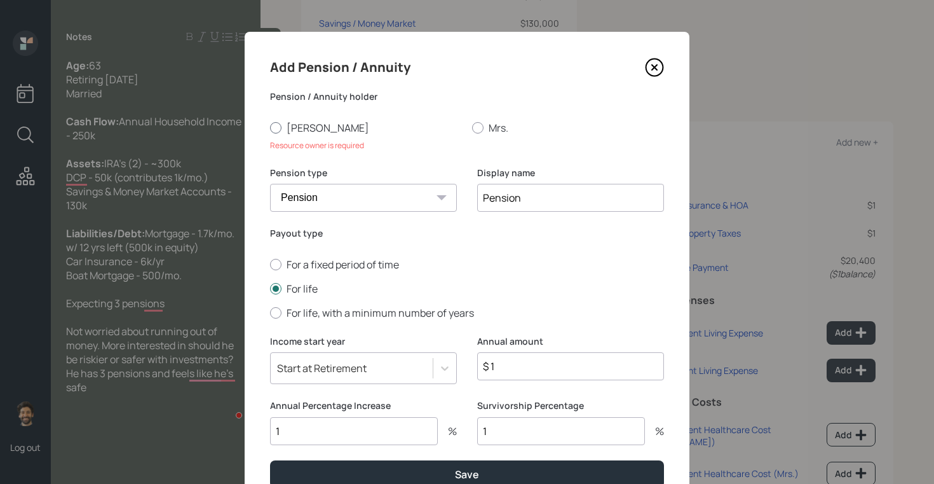
click at [283, 133] on label "[PERSON_NAME]" at bounding box center [366, 128] width 192 height 14
click at [270, 128] on input "[PERSON_NAME]" at bounding box center [269, 127] width 1 height 1
radio input "true"
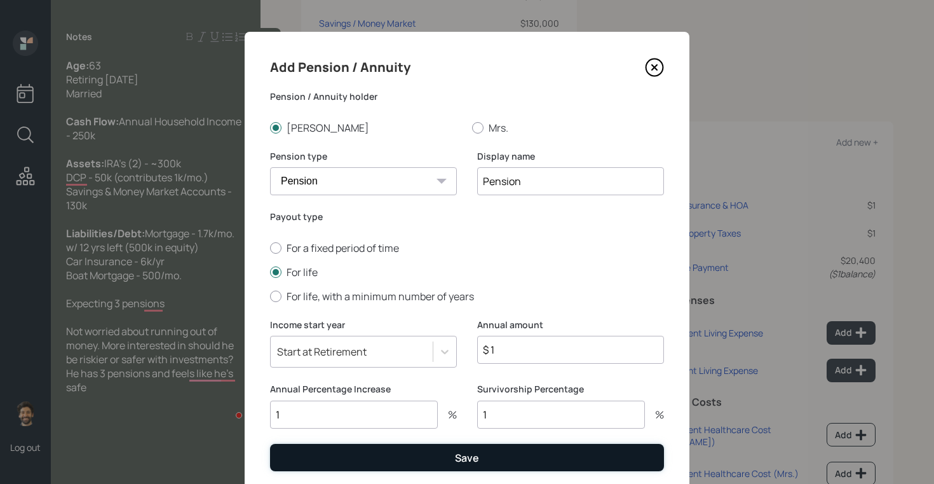
click at [323, 457] on button "Save" at bounding box center [467, 457] width 394 height 27
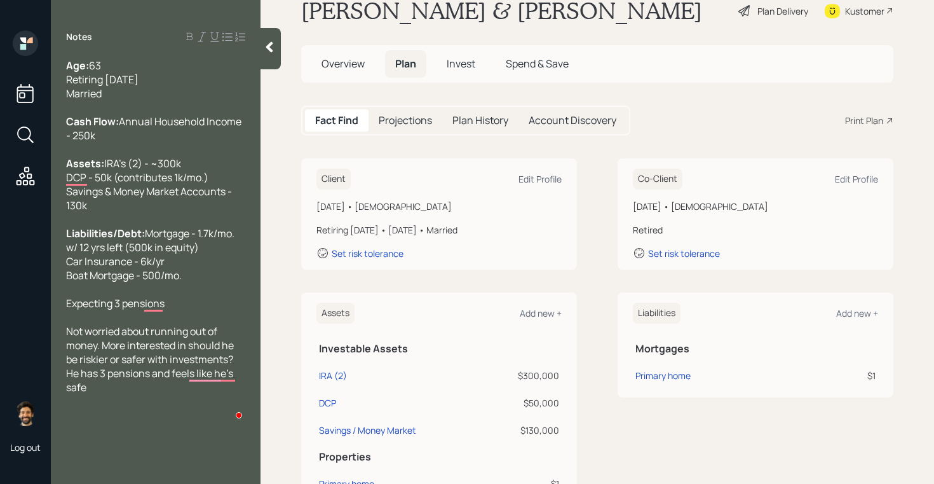
scroll to position [25, 0]
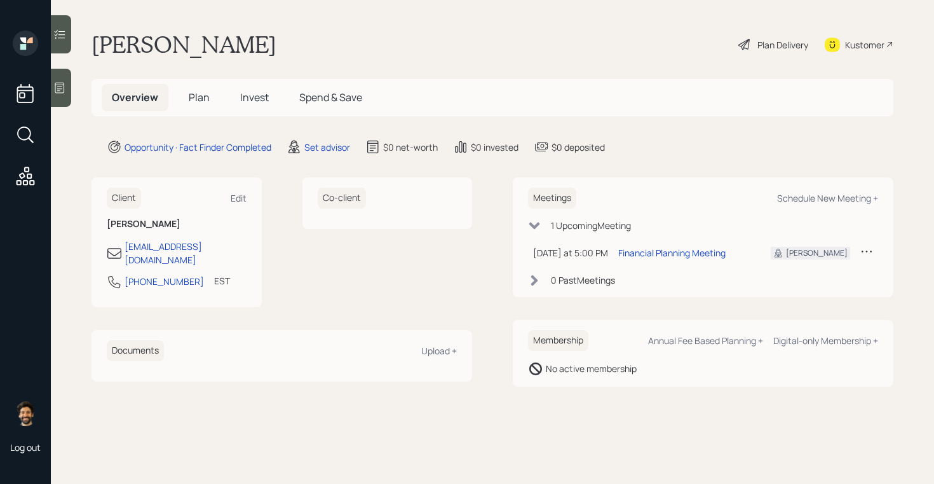
click at [869, 250] on icon at bounding box center [867, 251] width 13 height 13
